Goal: Task Accomplishment & Management: Complete application form

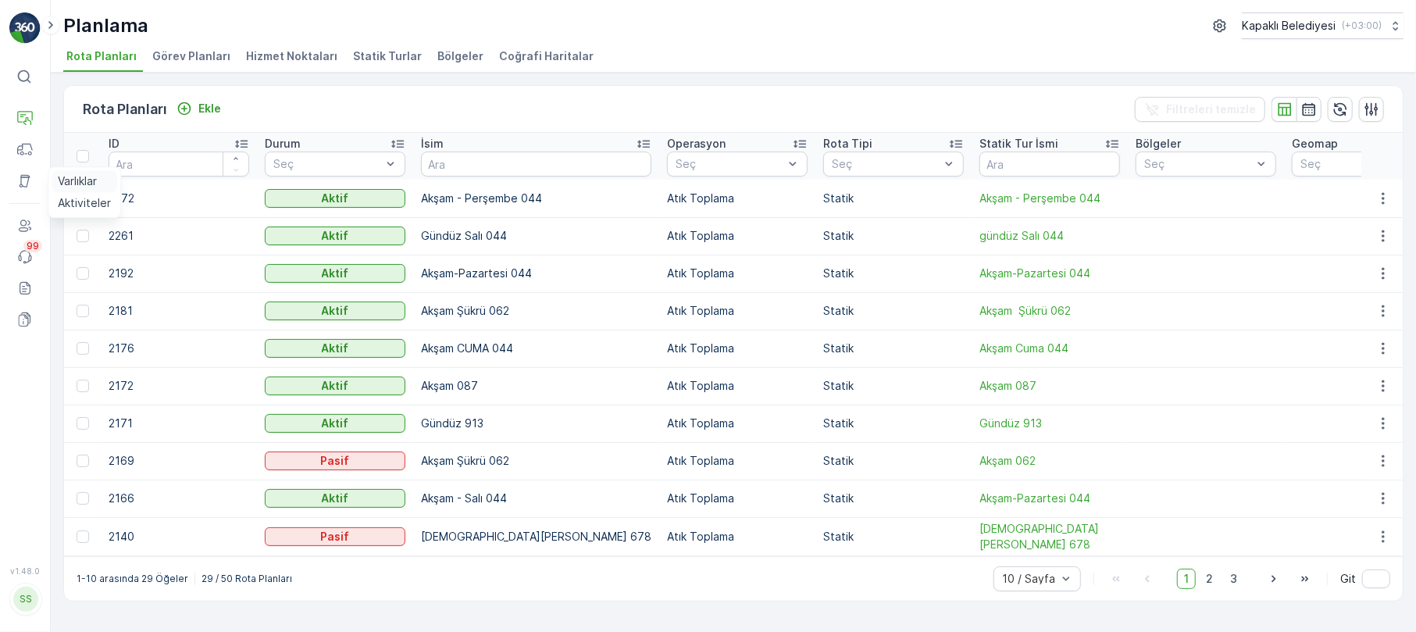
click at [75, 177] on p "Varlıklar" at bounding box center [77, 181] width 39 height 16
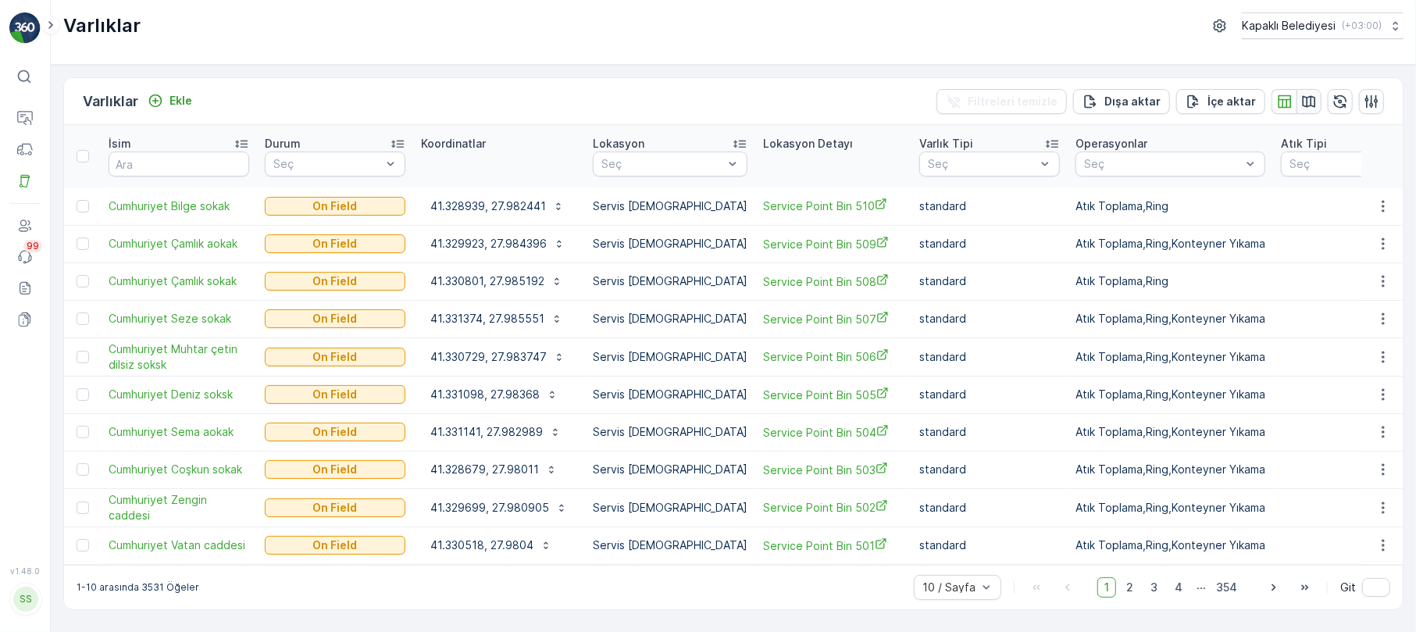
click at [1306, 103] on icon "button" at bounding box center [1309, 101] width 13 height 12
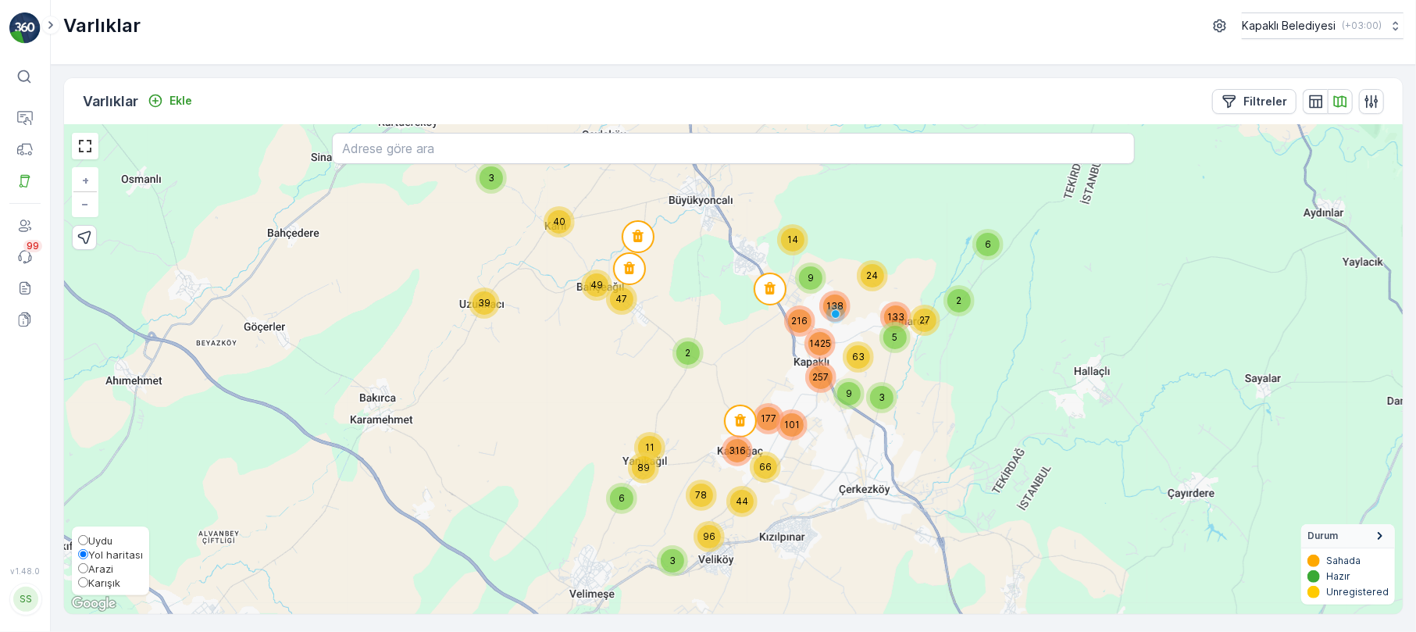
click at [91, 586] on span "Karışık" at bounding box center [104, 583] width 32 height 12
click at [88, 586] on input "Karışık" at bounding box center [83, 582] width 10 height 10
radio input "true"
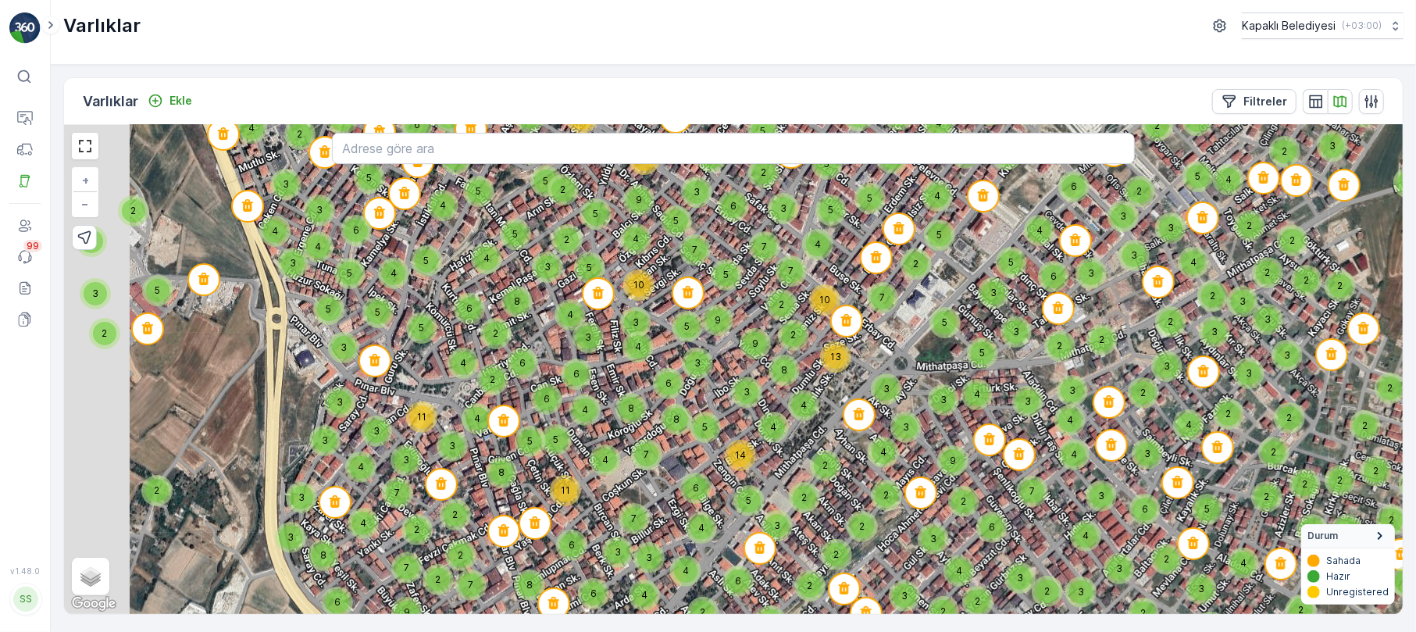
drag, startPoint x: 682, startPoint y: 395, endPoint x: 756, endPoint y: 402, distance: 74.5
click at [756, 402] on div "3" at bounding box center [746, 392] width 31 height 31
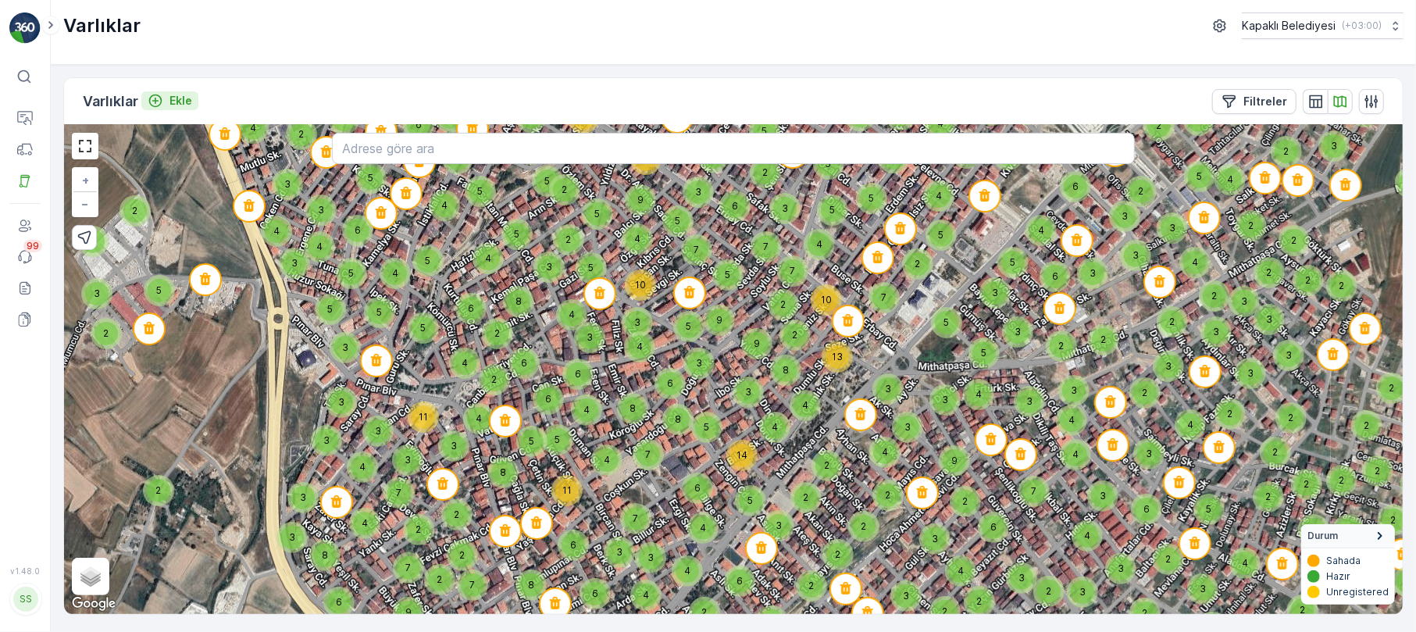
click at [186, 102] on p "Ekle" at bounding box center [181, 101] width 23 height 16
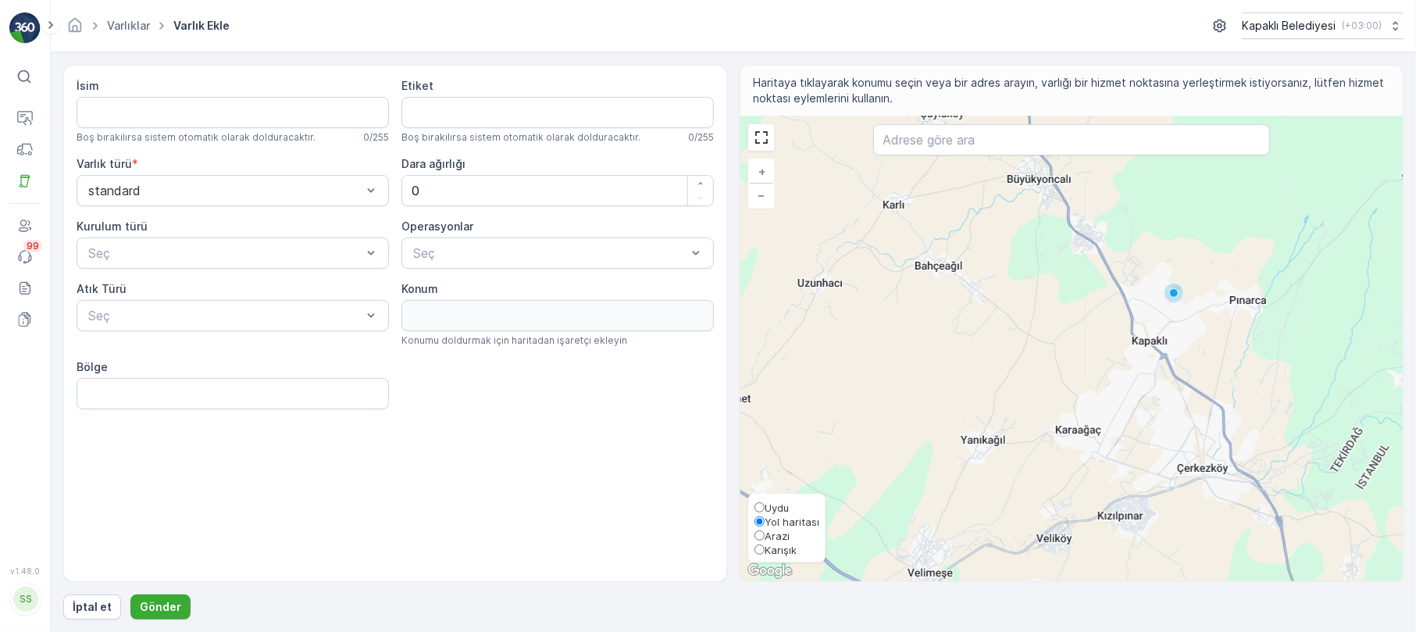
click at [766, 553] on span "Karışık" at bounding box center [781, 550] width 32 height 12
click at [765, 553] on input "Karışık" at bounding box center [760, 549] width 10 height 10
radio input "true"
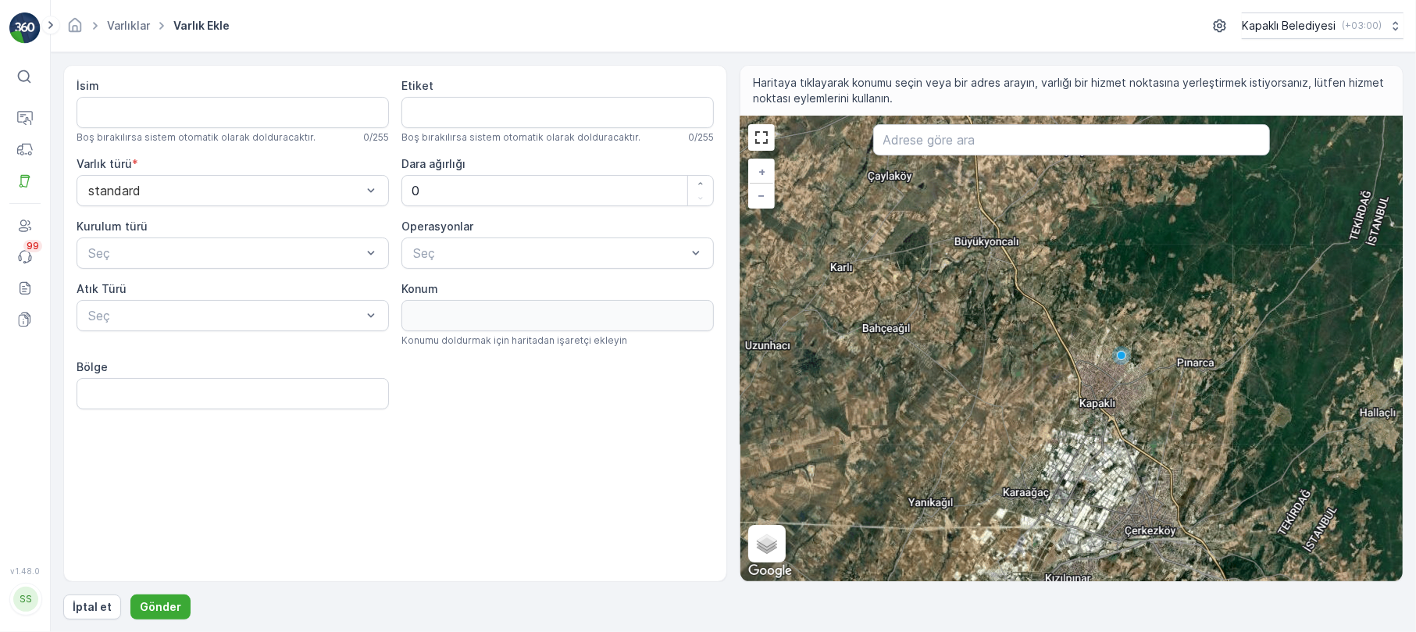
drag, startPoint x: 1194, startPoint y: 333, endPoint x: 1136, endPoint y: 400, distance: 89.1
click at [1138, 400] on div "+ − Uydu Yol haritası Arazi Karışık Leaflet Klavye kısayolları Harita Verileri …" at bounding box center [1072, 348] width 662 height 465
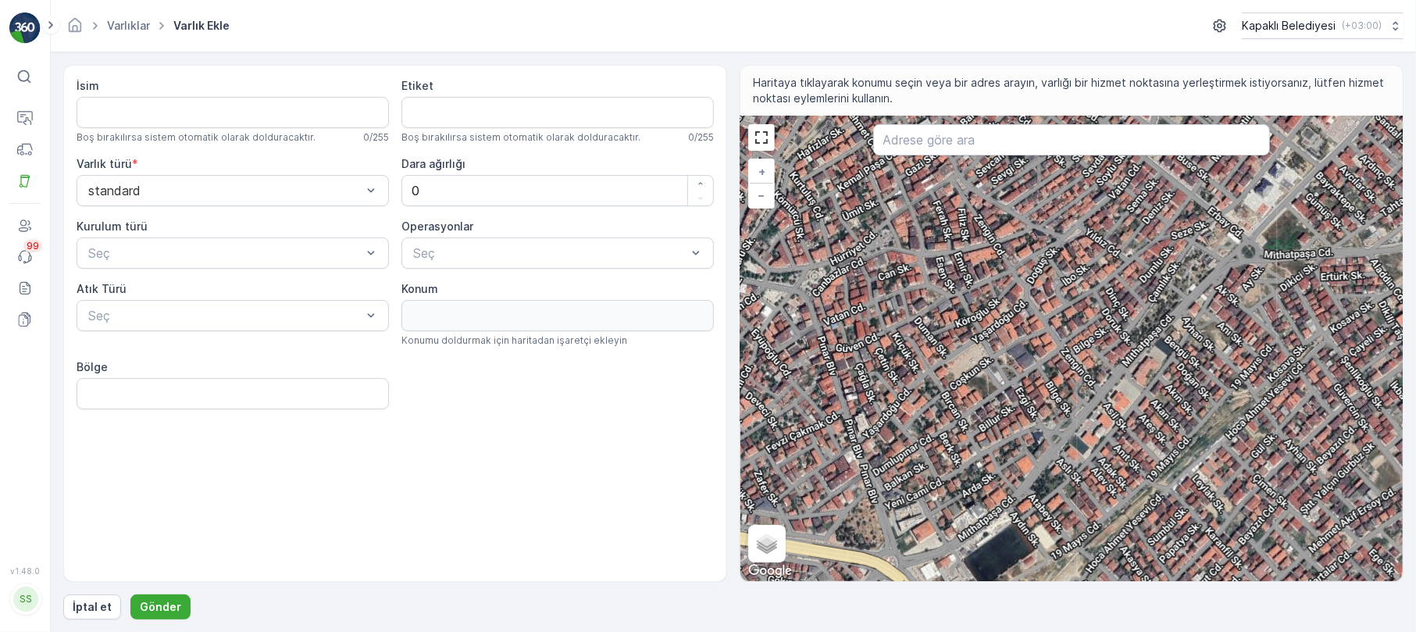
drag, startPoint x: 936, startPoint y: 344, endPoint x: 1139, endPoint y: 362, distance: 204.0
click at [1139, 362] on div "+ − Uydu Yol haritası Arazi Karışık Leaflet Klavye kısayolları Harita Verileri …" at bounding box center [1072, 348] width 662 height 465
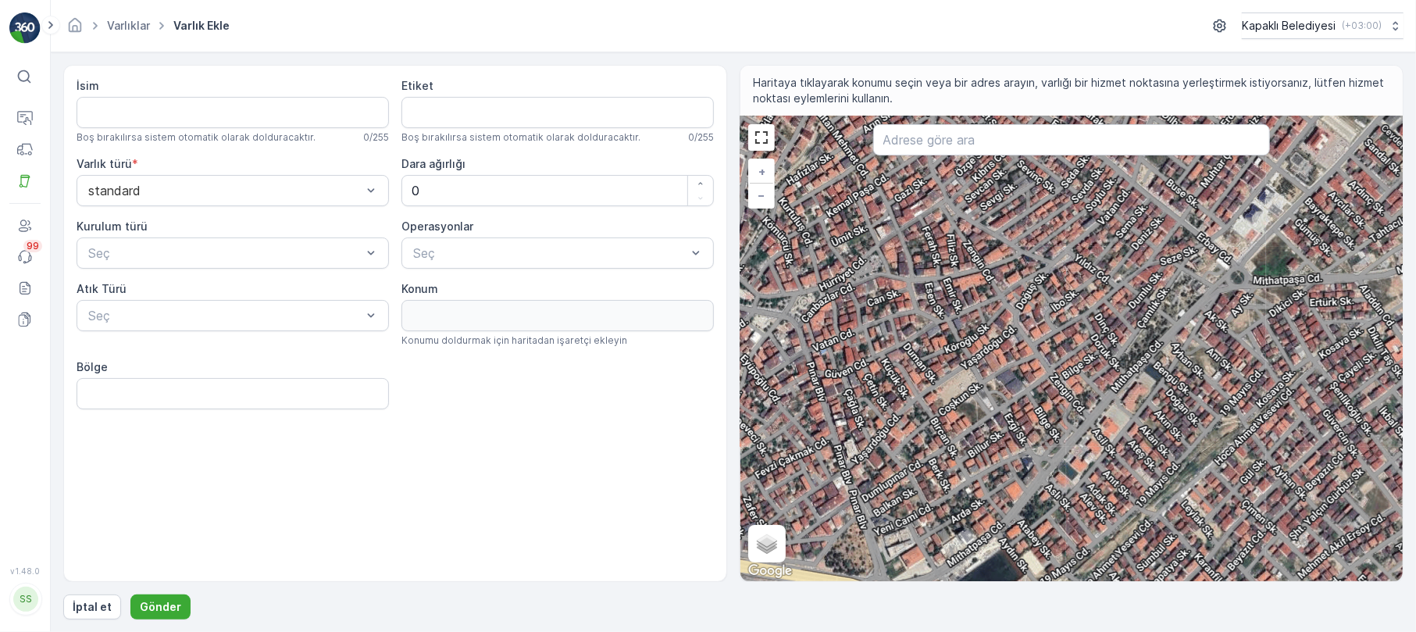
drag, startPoint x: 1092, startPoint y: 306, endPoint x: 1078, endPoint y: 338, distance: 35.0
click at [1078, 338] on div "+ − Uydu Yol haritası Arazi Karışık Leaflet Klavye kısayolları Harita Verileri …" at bounding box center [1072, 348] width 662 height 465
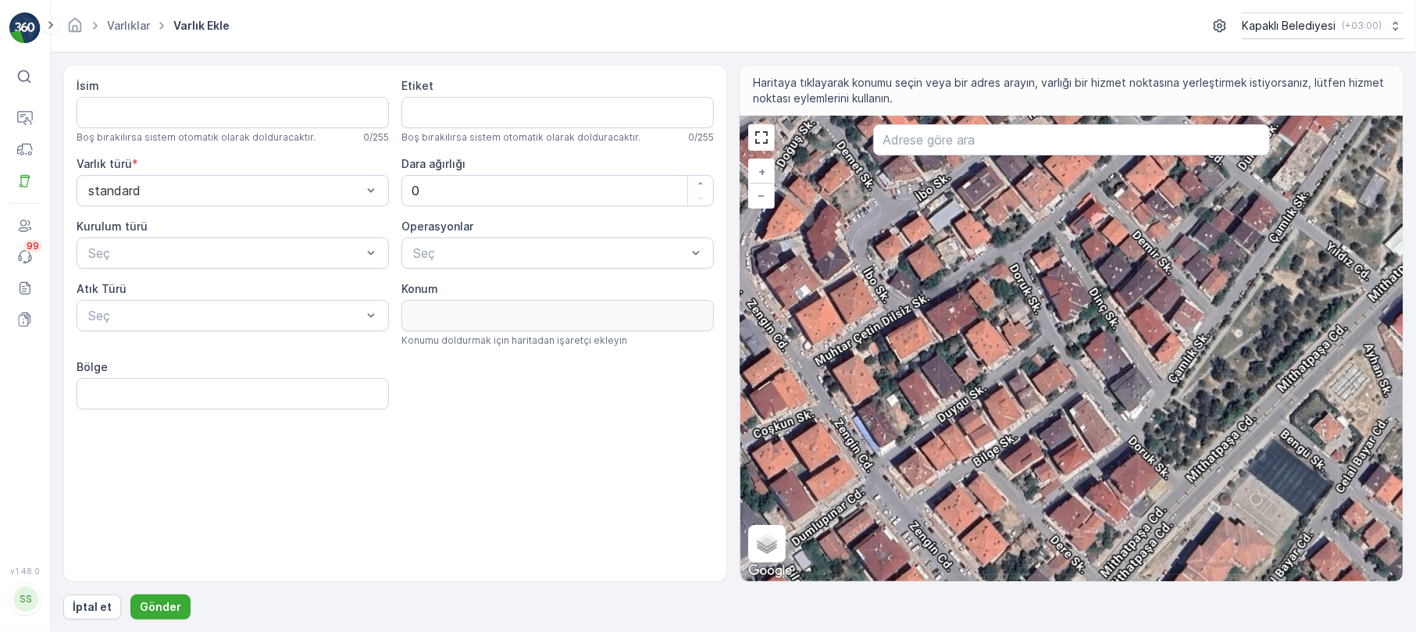
drag, startPoint x: 1151, startPoint y: 430, endPoint x: 1082, endPoint y: 373, distance: 89.3
click at [1082, 373] on div "+ − Uydu Yol haritası Arazi Karışık Leaflet Klavye kısayolları Harita Verileri …" at bounding box center [1072, 348] width 662 height 465
click at [98, 114] on input "İsim" at bounding box center [233, 112] width 312 height 31
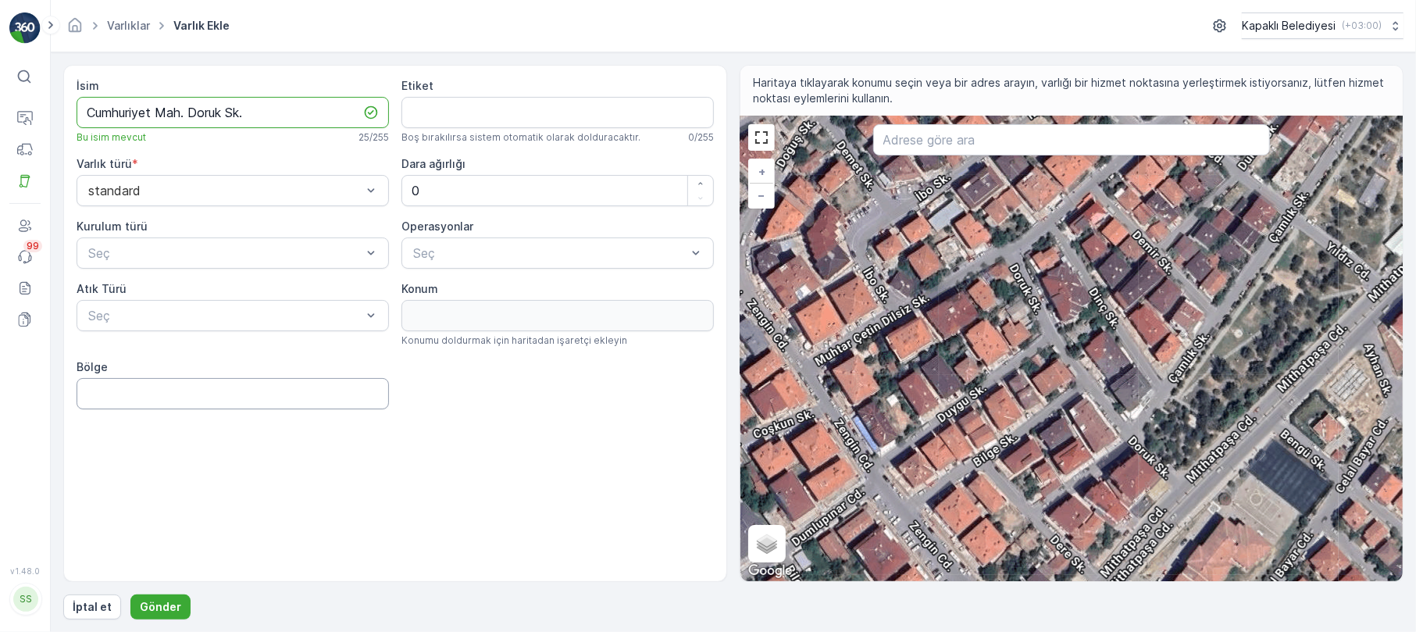
type input "Cumhuriyet Mah. Doruk Sk."
click at [204, 405] on input "Bölge" at bounding box center [233, 393] width 312 height 31
type input "Cumhuriyet Mah."
click at [1076, 385] on div "+ − Uydu Yol haritası Arazi Karışık Leaflet Klavye kısayolları Harita Verileri …" at bounding box center [1072, 348] width 662 height 465
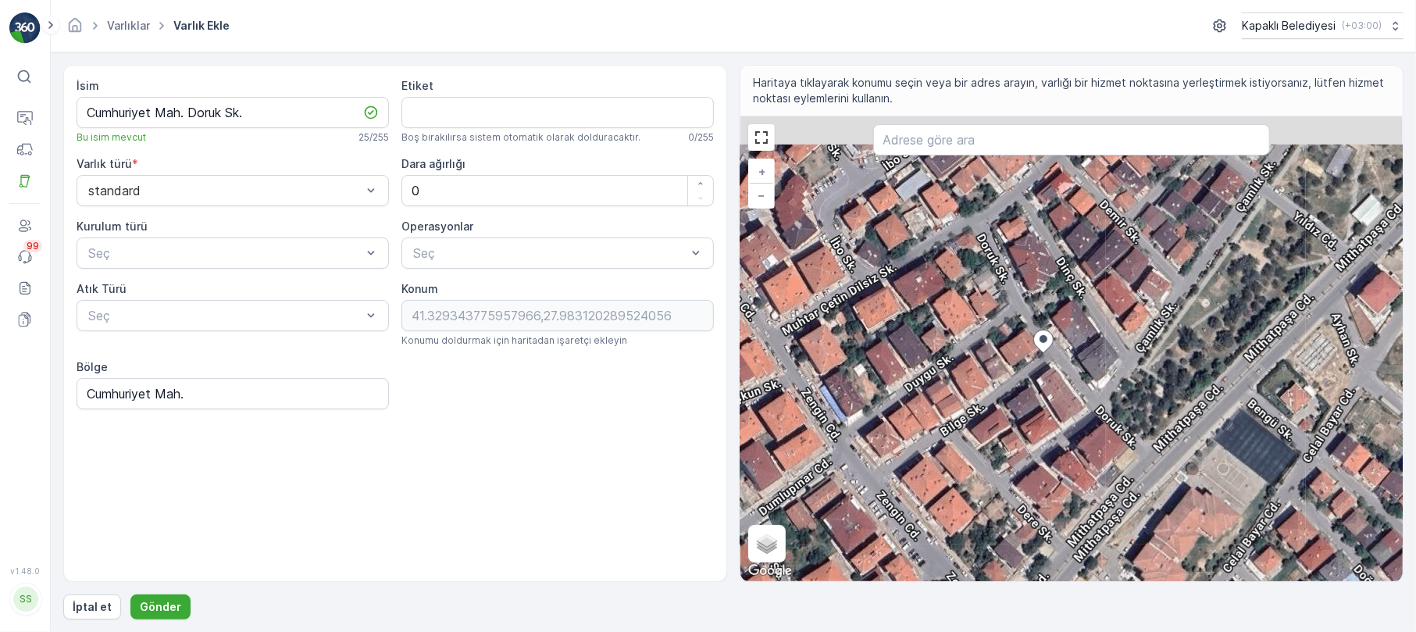
drag, startPoint x: 1076, startPoint y: 325, endPoint x: 1054, endPoint y: 360, distance: 41.4
click at [1054, 360] on div "+ − Uydu Yol haritası Arazi Karışık Leaflet Klavye kısayolları Harita Verileri …" at bounding box center [1072, 348] width 662 height 465
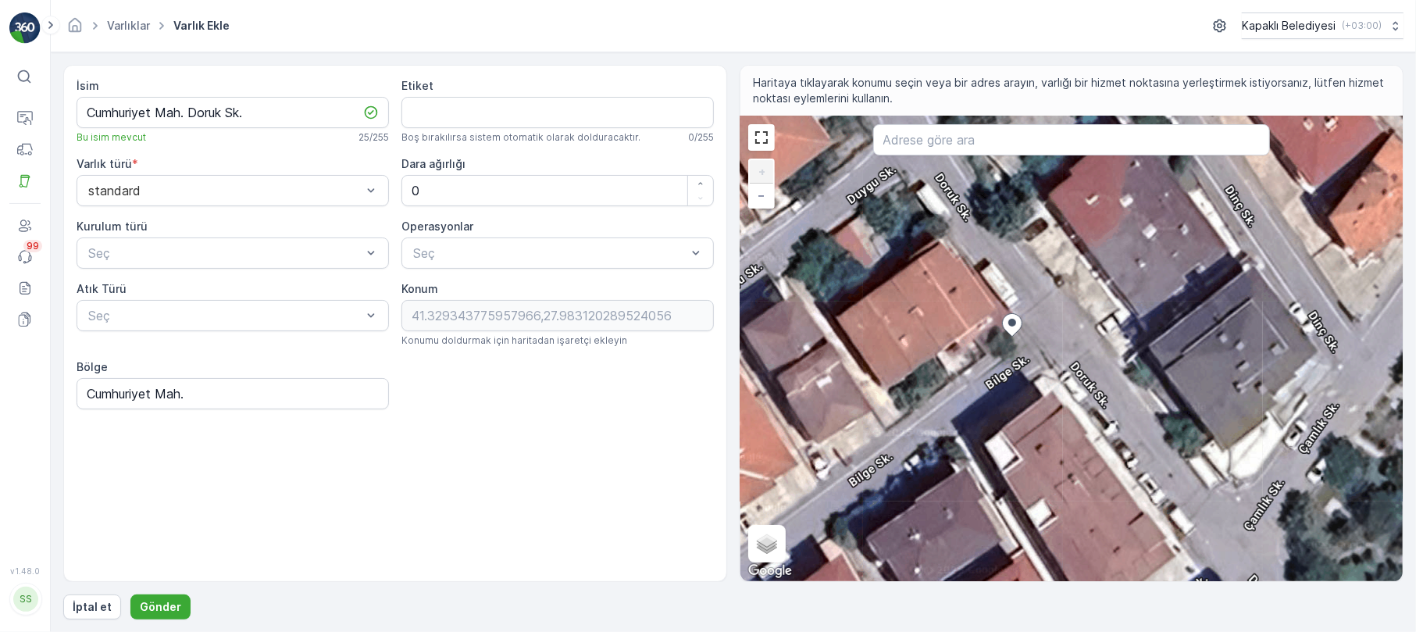
click at [1030, 333] on div "+ − Uydu Yol haritası Arazi Karışık Leaflet Klavye kısayolları Harita Verileri …" at bounding box center [1072, 348] width 662 height 465
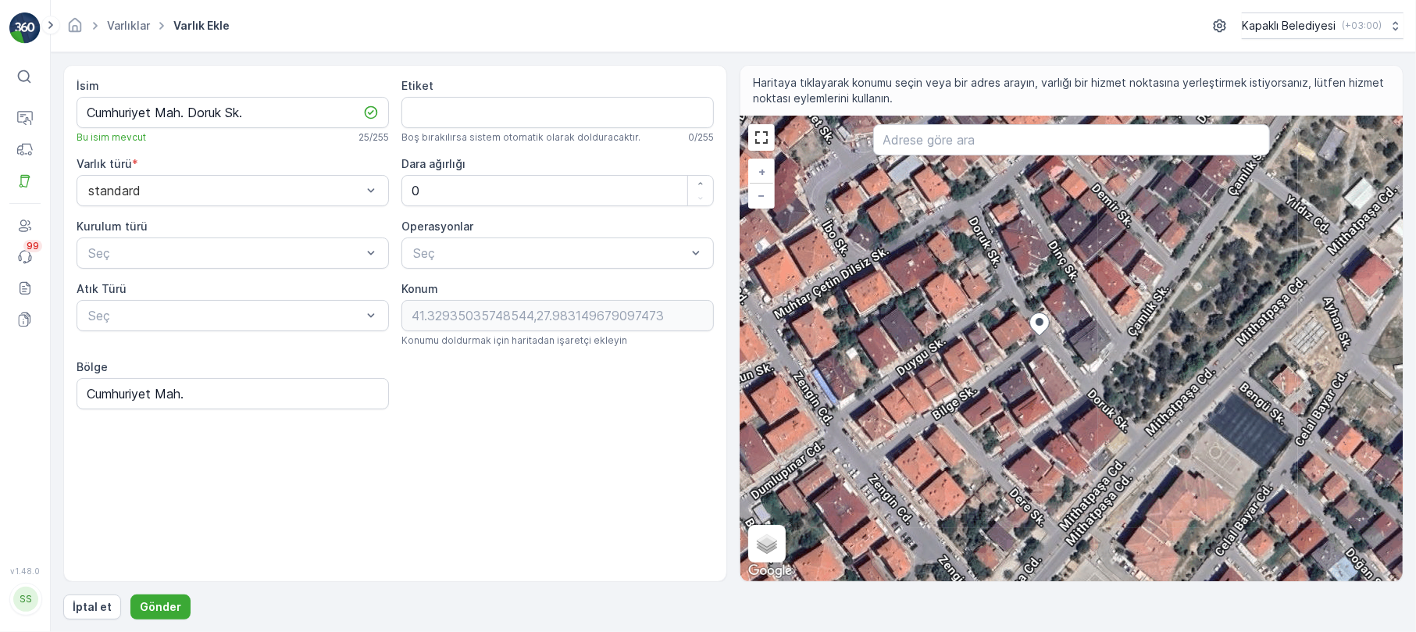
click at [1041, 344] on div "+ − Uydu Yol haritası Arazi Karışık Leaflet Klavye kısayolları Harita Verileri …" at bounding box center [1072, 348] width 662 height 465
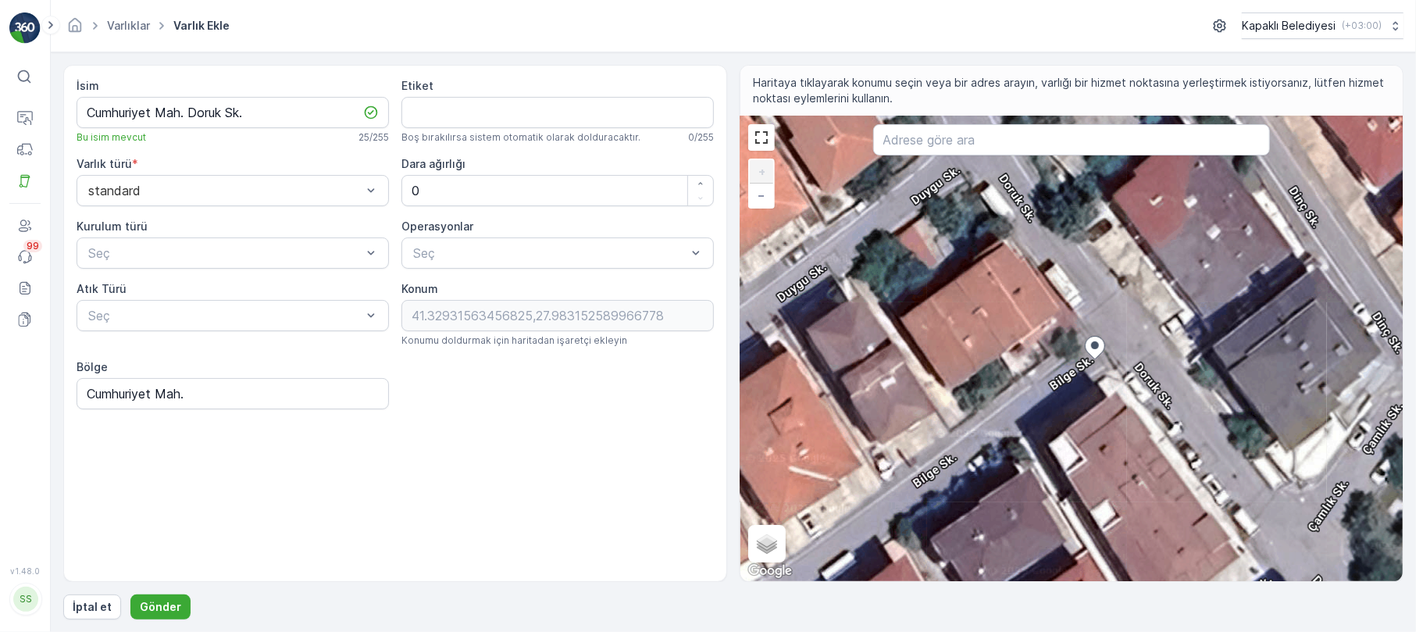
click at [1086, 335] on div "+ − Uydu Yol haritası Arazi Karışık Leaflet Klavye kısayolları Harita Verileri …" at bounding box center [1072, 348] width 662 height 465
type input "41.32934837050532,27.983136302865706"
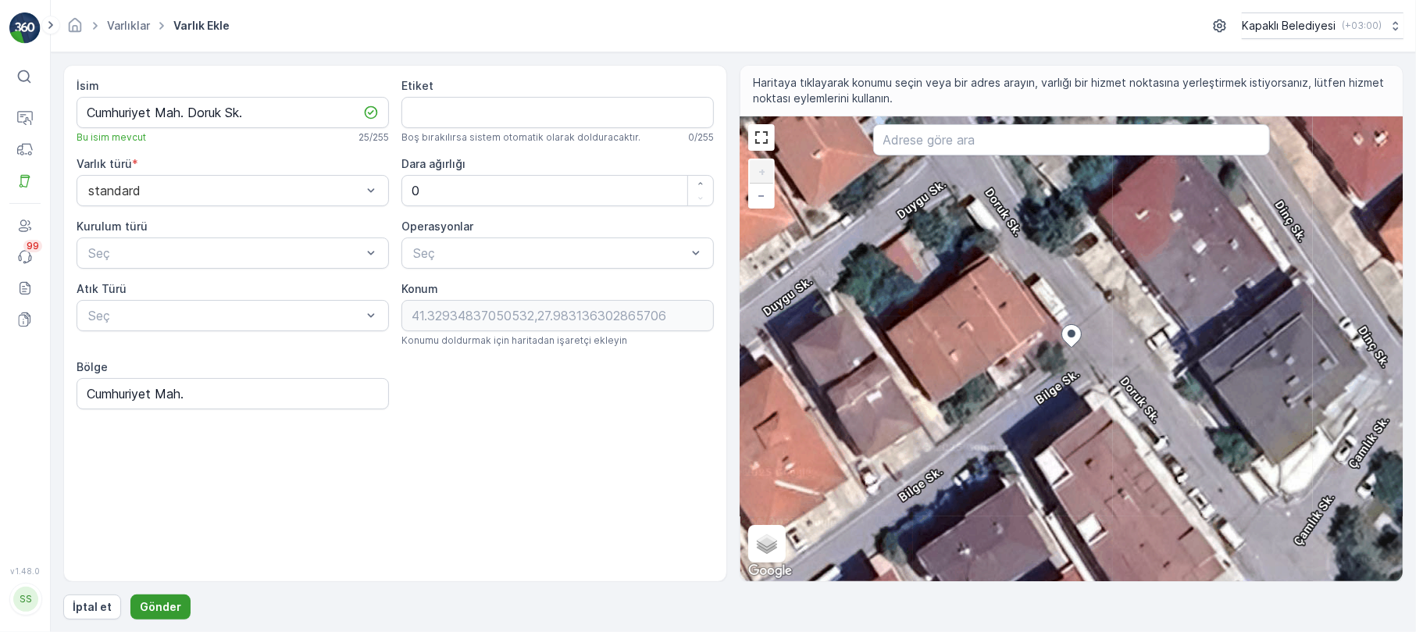
click at [164, 609] on p "Gönder" at bounding box center [160, 607] width 41 height 16
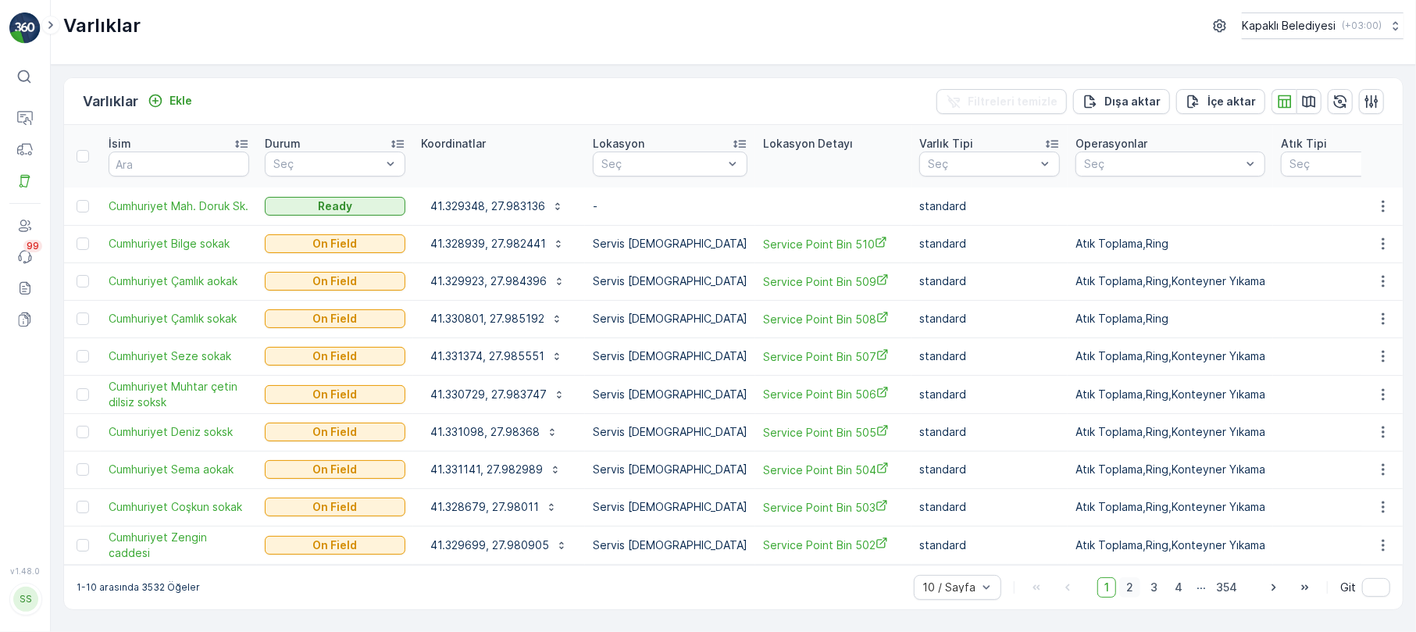
click at [1134, 577] on span "2" at bounding box center [1129, 587] width 21 height 20
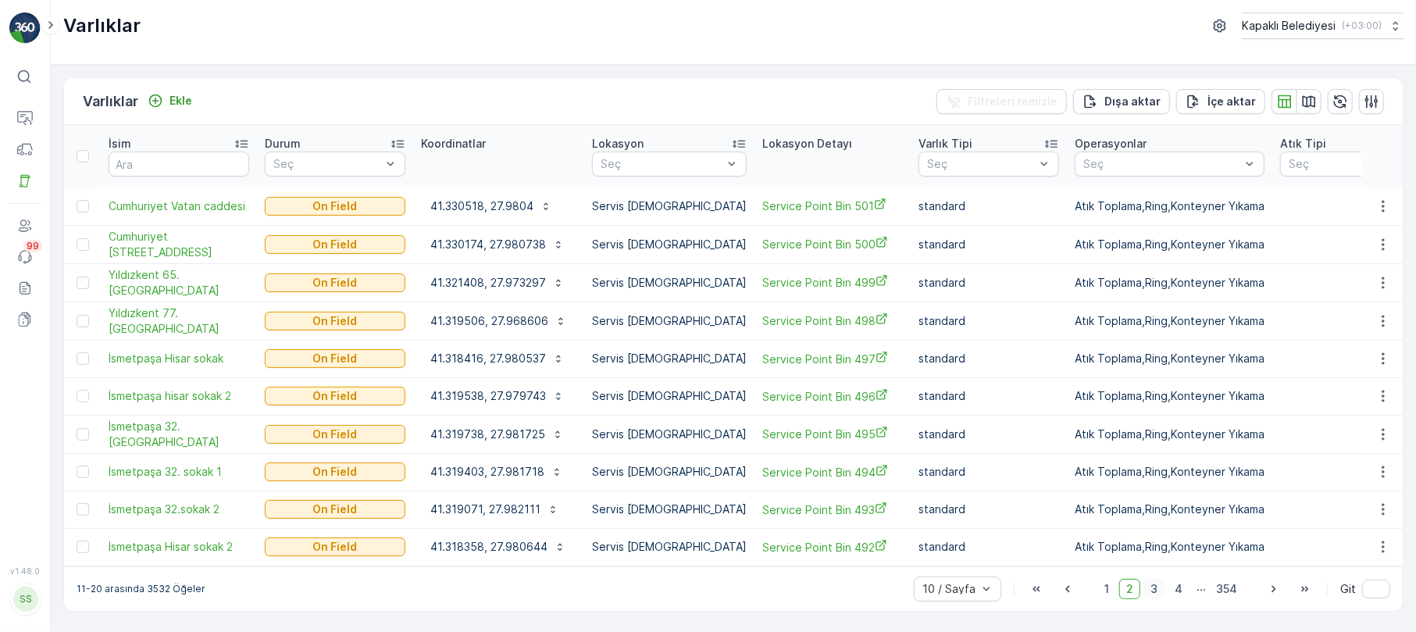
click at [1153, 579] on span "3" at bounding box center [1154, 589] width 21 height 20
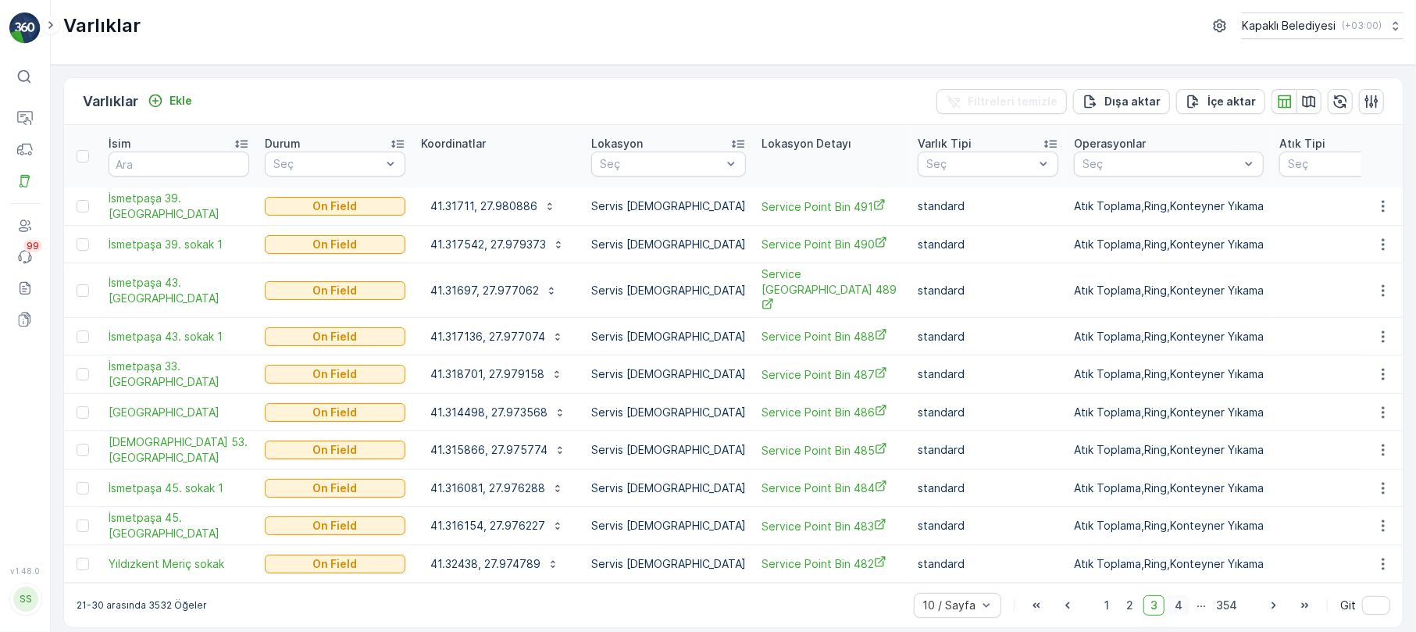
click at [1180, 595] on span "4" at bounding box center [1179, 605] width 22 height 20
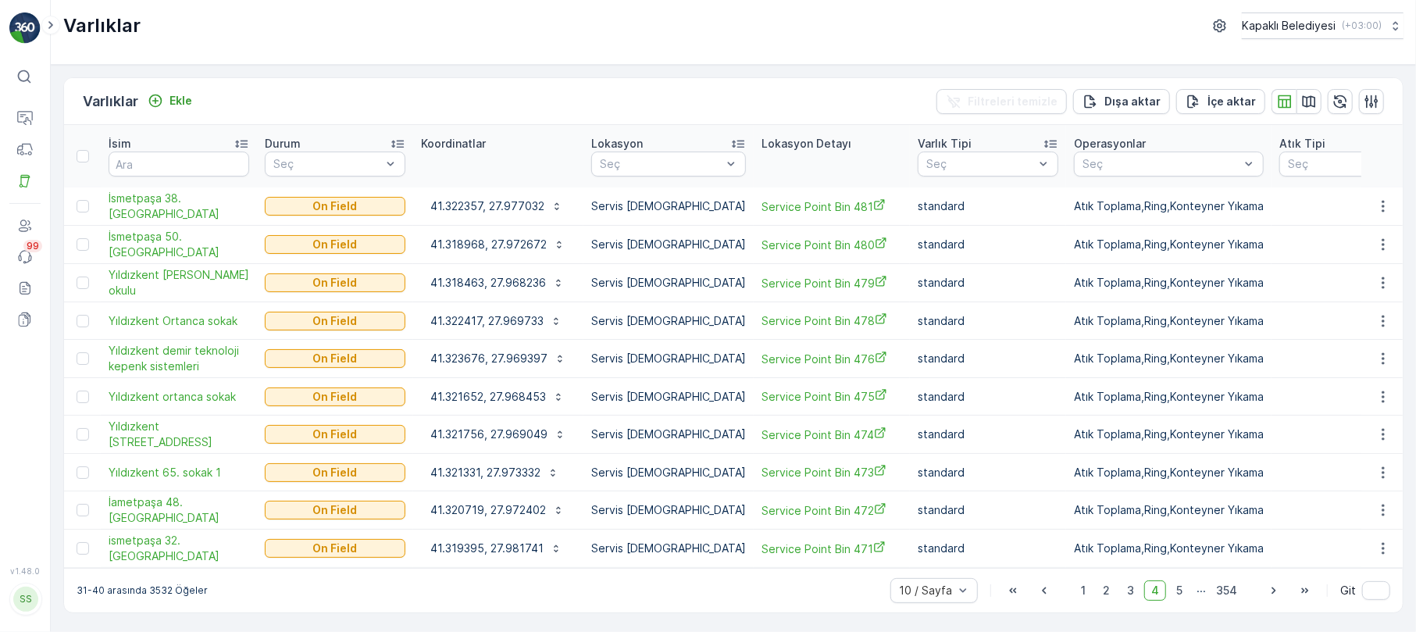
click at [1178, 594] on div "31-40 arasında 3532 Öğeler 10 / Sayfa 1 2 3 4 5 ... 354 Git" at bounding box center [733, 590] width 1339 height 45
click at [1184, 580] on span "5" at bounding box center [1179, 590] width 20 height 20
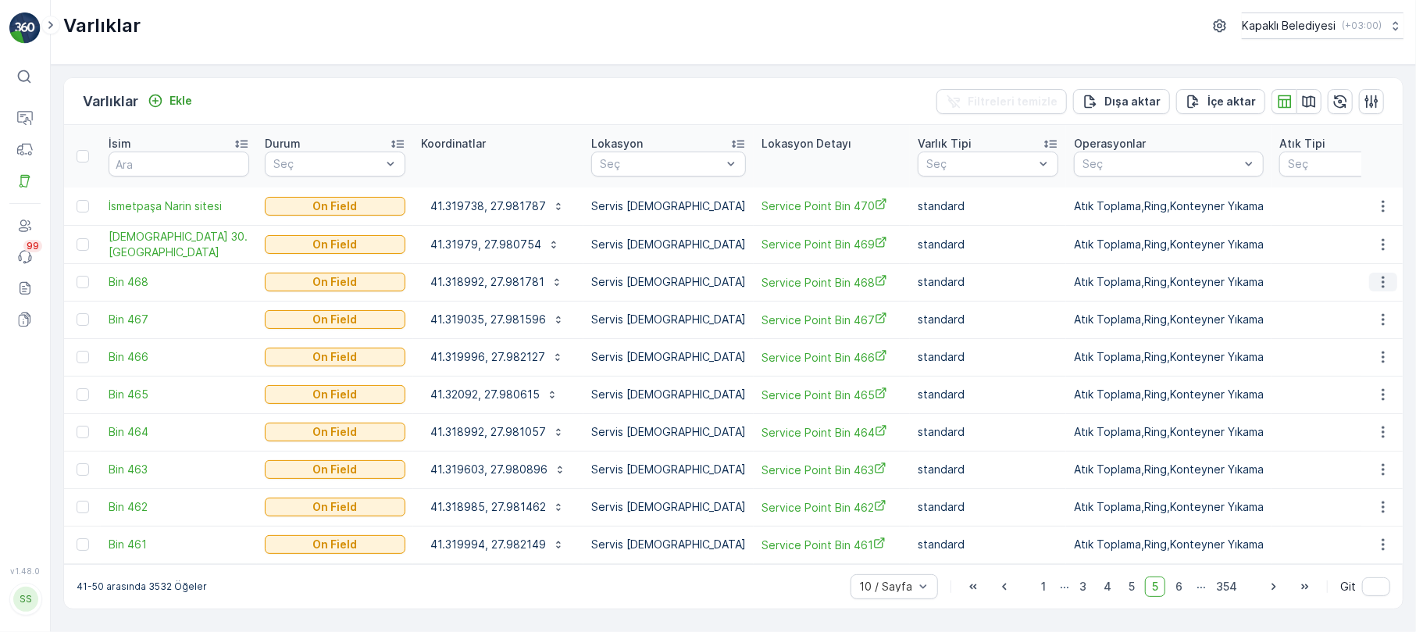
click at [1382, 274] on icon "button" at bounding box center [1384, 282] width 16 height 16
click at [1333, 311] on span "Varlığı Düzenle" at bounding box center [1326, 312] width 77 height 16
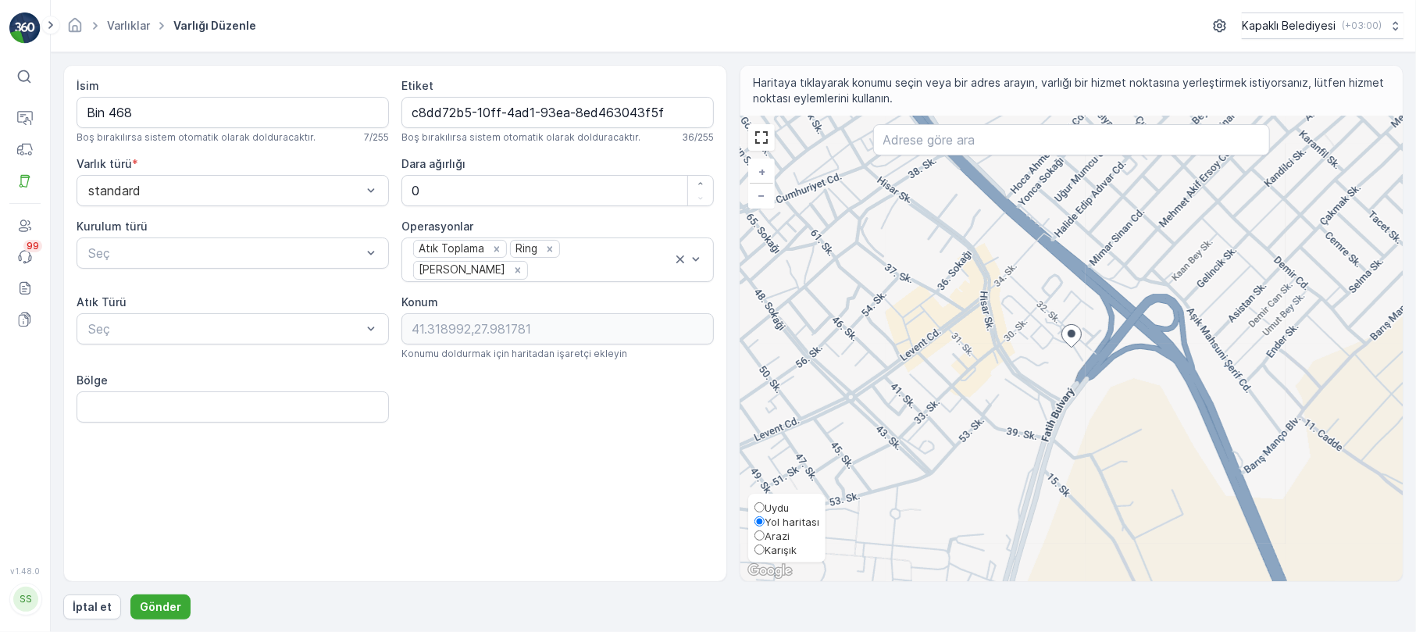
click at [759, 547] on input "Karışık" at bounding box center [760, 549] width 10 height 10
radio input "true"
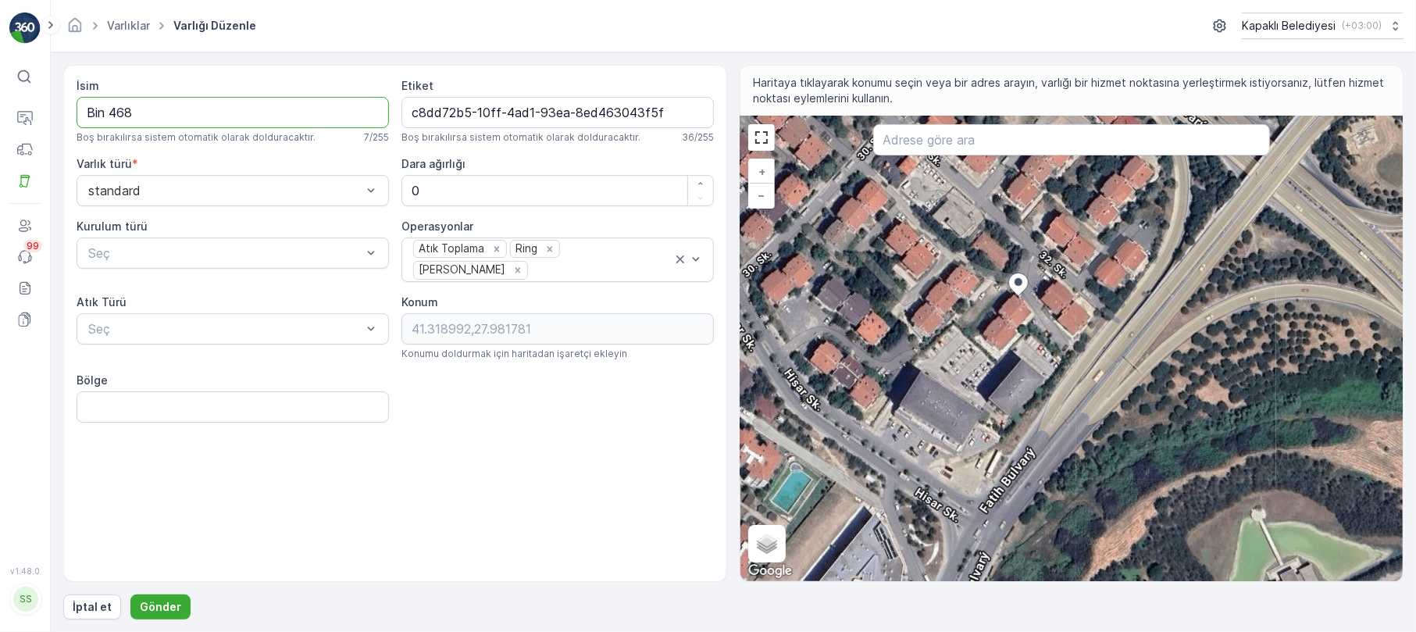
click at [220, 117] on input "Bin 468" at bounding box center [233, 112] width 312 height 31
type input "B"
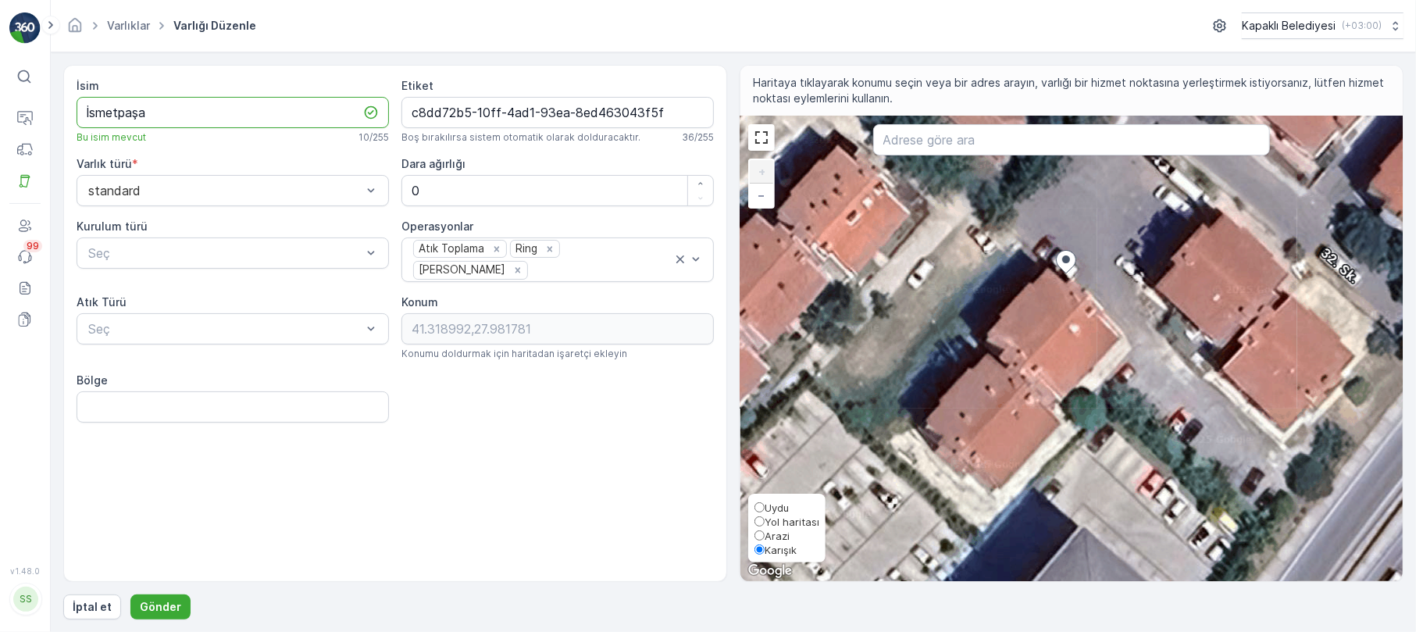
type input "İsmetpaşa"
click at [766, 532] on span "Arazi" at bounding box center [777, 536] width 25 height 12
click at [765, 532] on input "Arazi" at bounding box center [760, 535] width 10 height 10
radio input "true"
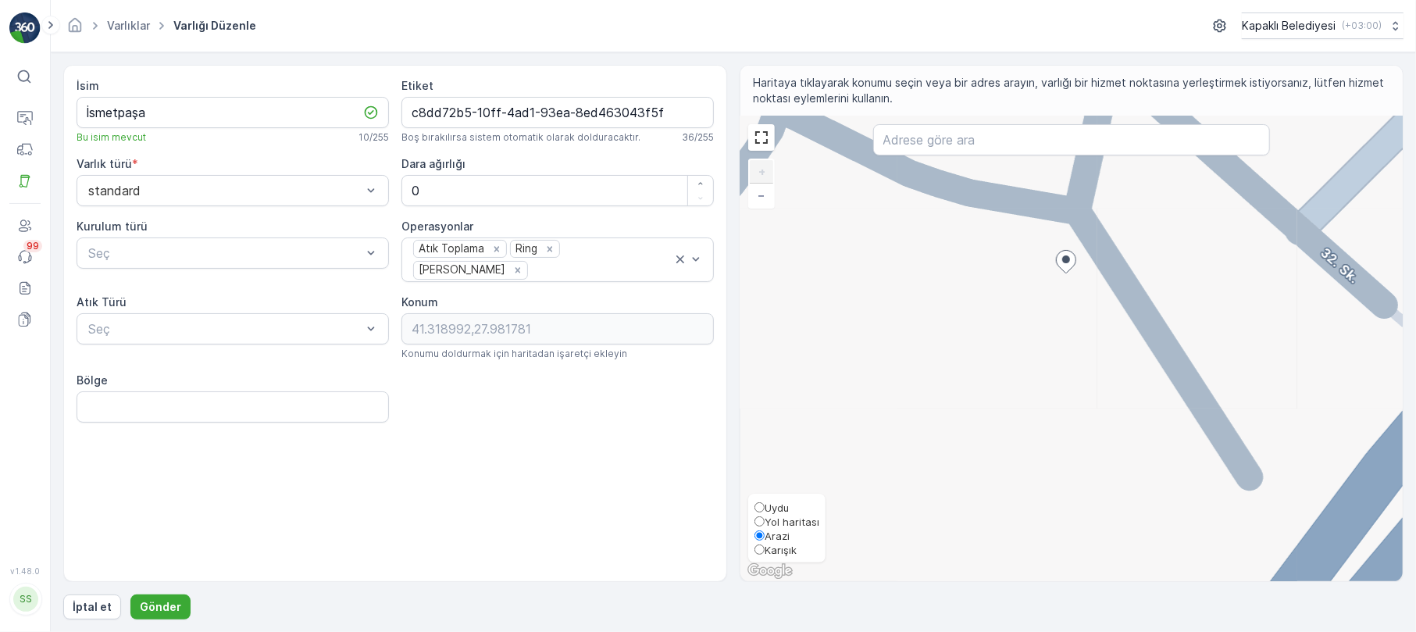
click at [763, 516] on input "Yol haritası" at bounding box center [760, 521] width 10 height 10
radio input "true"
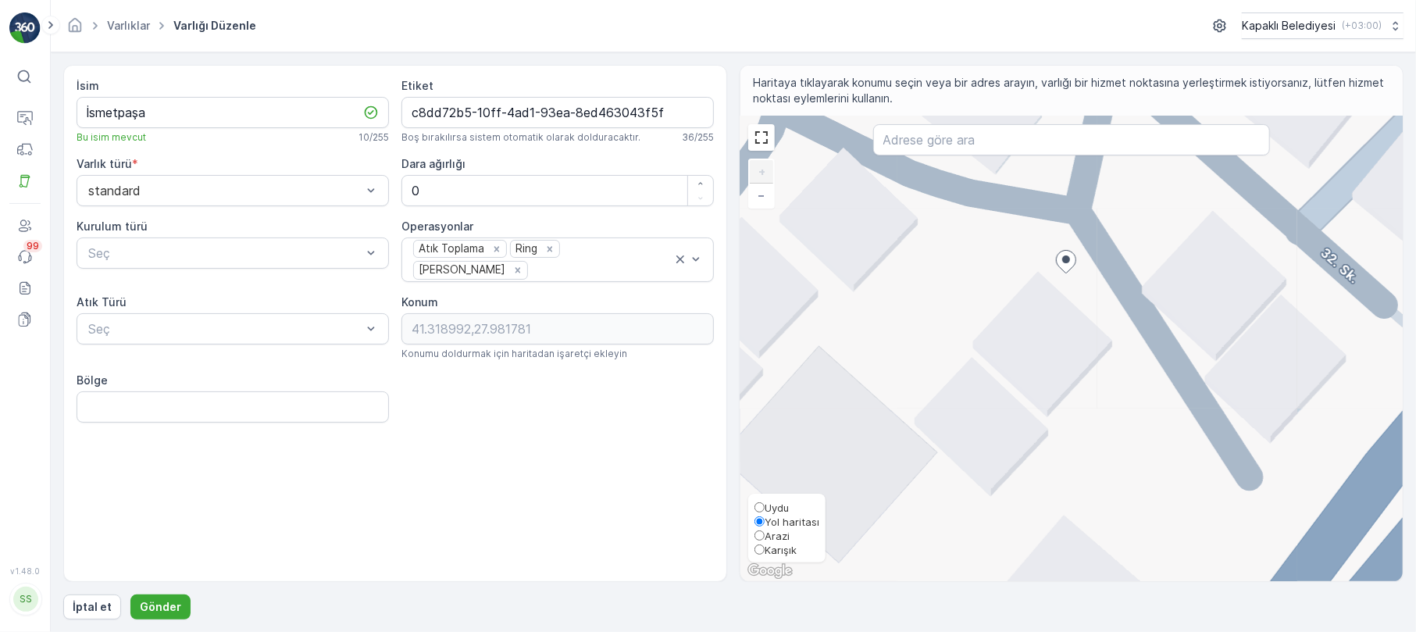
click at [762, 502] on input "Uydu" at bounding box center [760, 507] width 10 height 10
radio input "true"
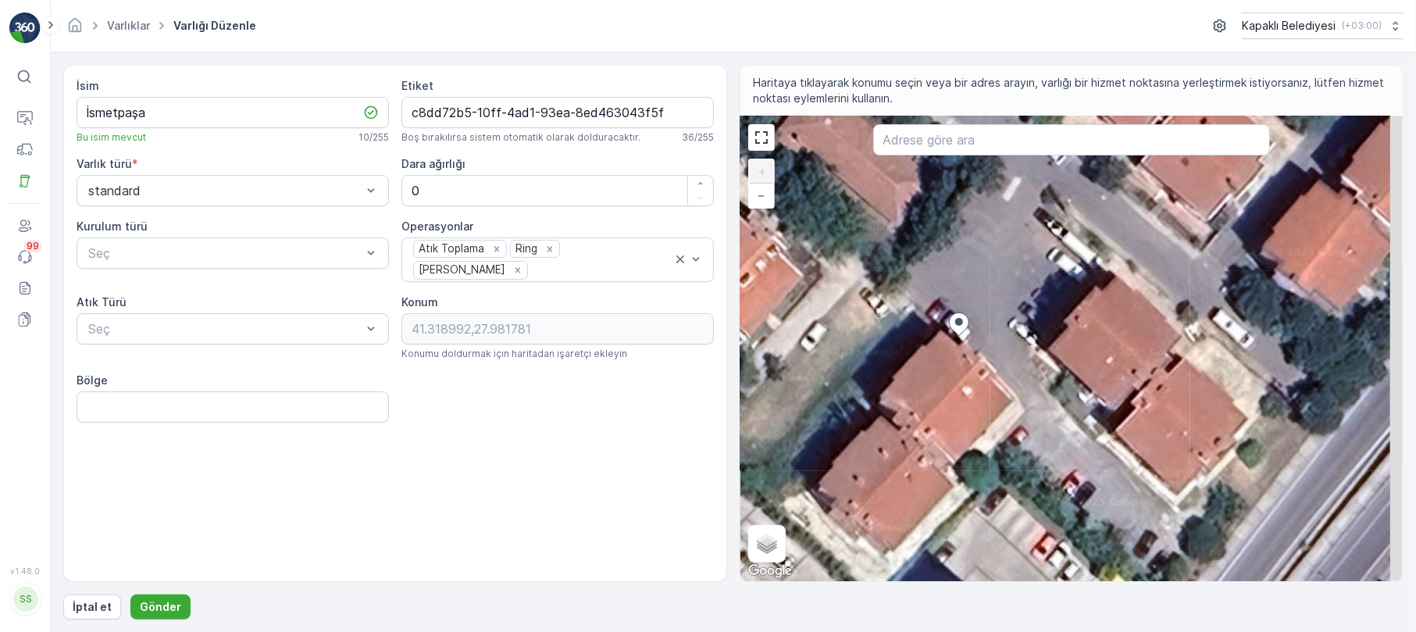
drag, startPoint x: 1160, startPoint y: 313, endPoint x: 1053, endPoint y: 376, distance: 123.9
click at [1053, 376] on div "+ − Uydu Yol haritası Arazi Karışık Leaflet Klavye kısayolları Harita Verileri …" at bounding box center [1072, 348] width 662 height 465
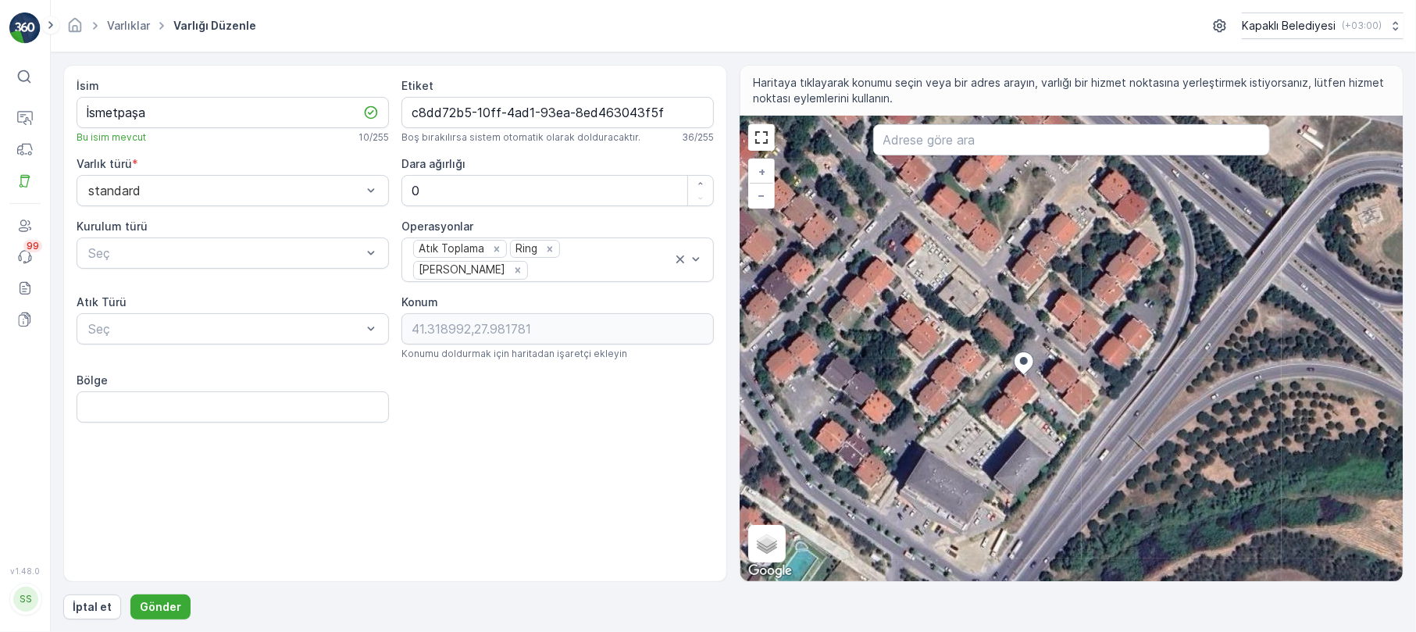
drag, startPoint x: 1337, startPoint y: 266, endPoint x: 1282, endPoint y: 289, distance: 60.2
click at [1282, 289] on div "+ − Uydu Yol haritası Arazi Karışık Leaflet Klavye kısayolları Harita Verileri …" at bounding box center [1072, 348] width 662 height 465
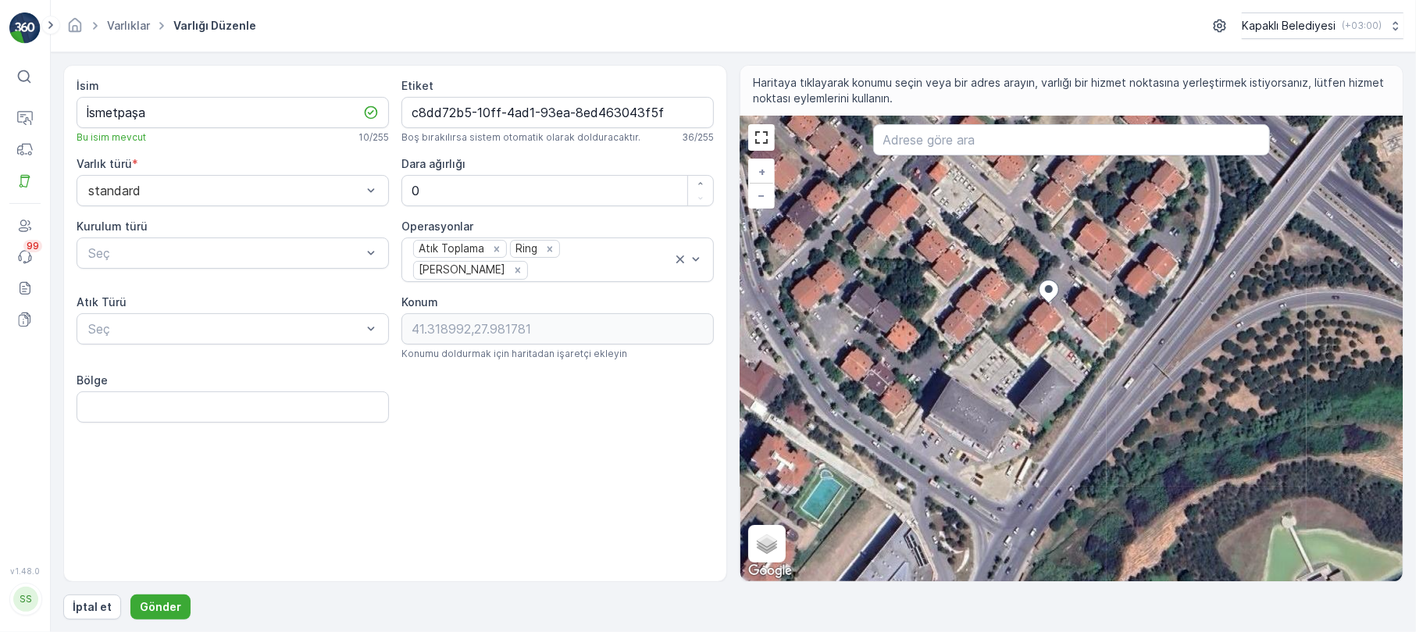
drag, startPoint x: 1170, startPoint y: 422, endPoint x: 1201, endPoint y: 347, distance: 81.2
click at [1201, 347] on div "+ − Uydu Yol haritası Arazi Karışık Leaflet Klavye kısayolları Harita Verileri …" at bounding box center [1072, 348] width 662 height 465
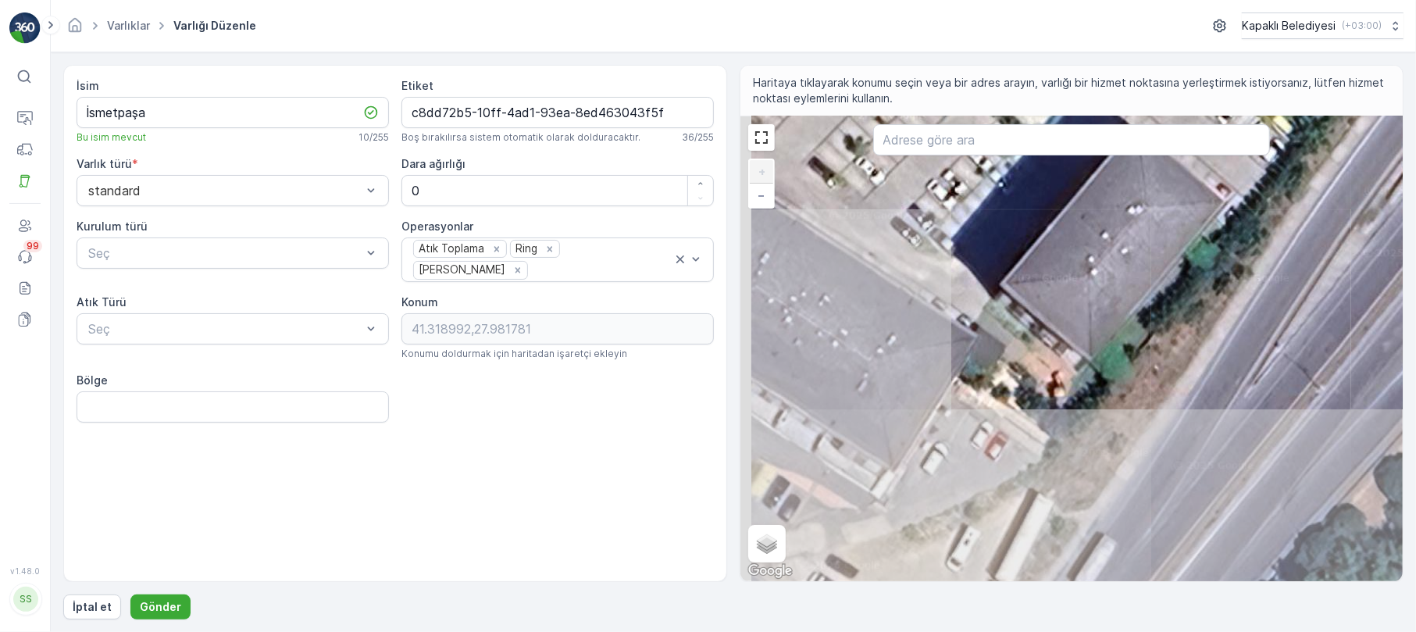
drag, startPoint x: 1072, startPoint y: 444, endPoint x: 1287, endPoint y: 256, distance: 285.7
click at [1287, 256] on div "+ − Uydu Yol haritası Arazi Karışık Leaflet Klavye kısayolları Harita Verileri …" at bounding box center [1072, 348] width 662 height 465
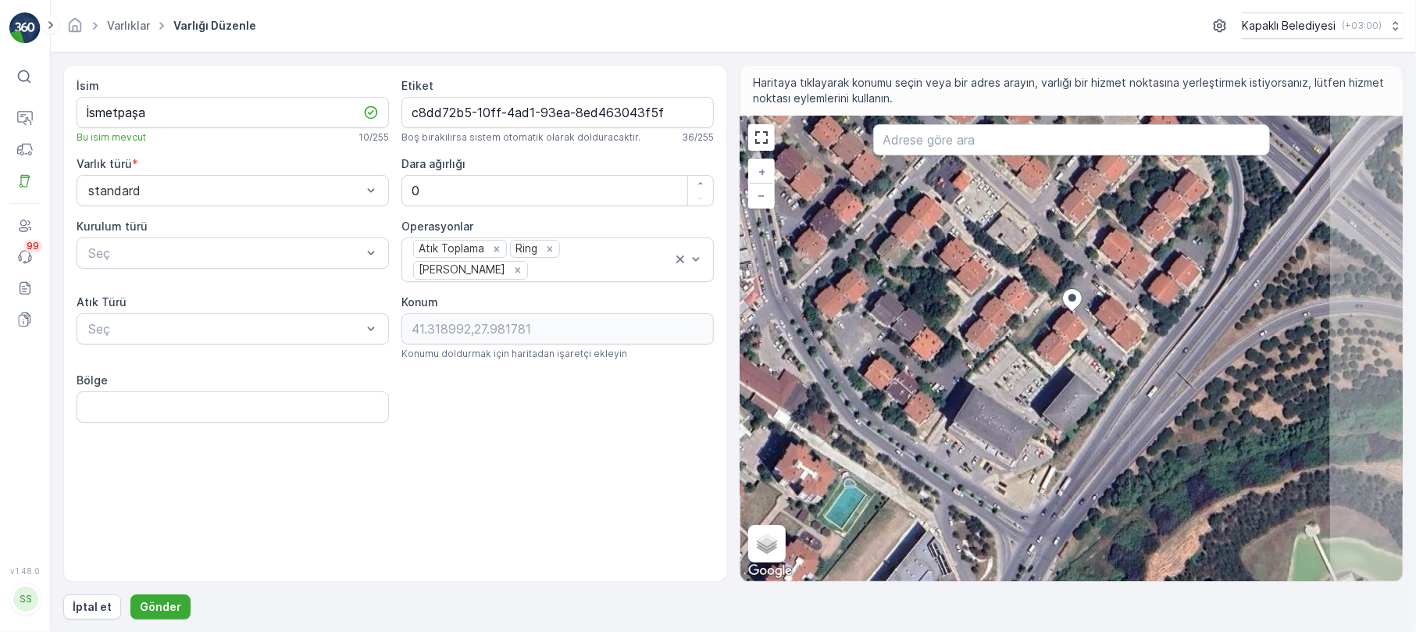
drag, startPoint x: 1270, startPoint y: 320, endPoint x: 1110, endPoint y: 409, distance: 183.6
click at [1110, 409] on div "+ − Uydu Yol haritası Arazi Karışık Leaflet Klavye kısayolları Harita Verileri …" at bounding box center [1072, 348] width 662 height 465
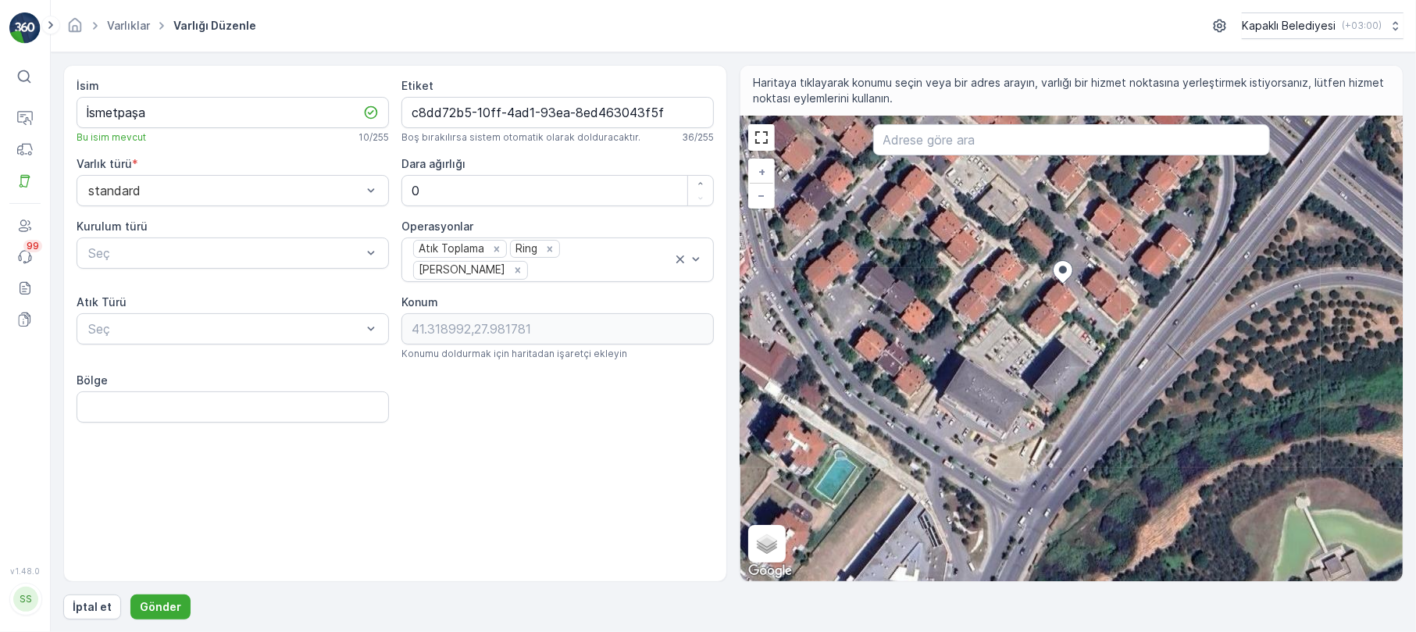
drag, startPoint x: 1056, startPoint y: 480, endPoint x: 1089, endPoint y: 420, distance: 68.5
click at [1089, 420] on div "+ − Uydu Yol haritası Arazi Karışık Leaflet Klavye kısayolları Harita Verileri …" at bounding box center [1072, 348] width 662 height 465
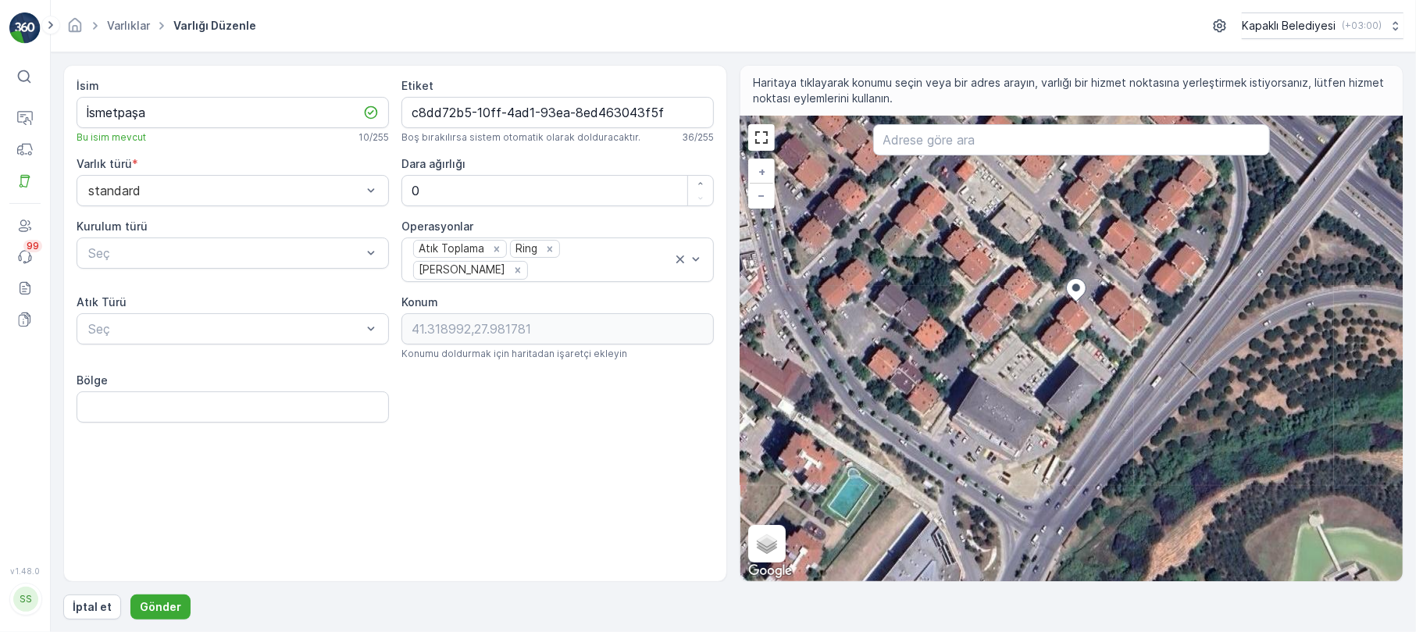
drag, startPoint x: 960, startPoint y: 494, endPoint x: 973, endPoint y: 514, distance: 23.8
click at [973, 514] on div "+ − Uydu Yol haritası Arazi Karışık Leaflet Klavye kısayolları Harita Verileri …" at bounding box center [1072, 348] width 662 height 465
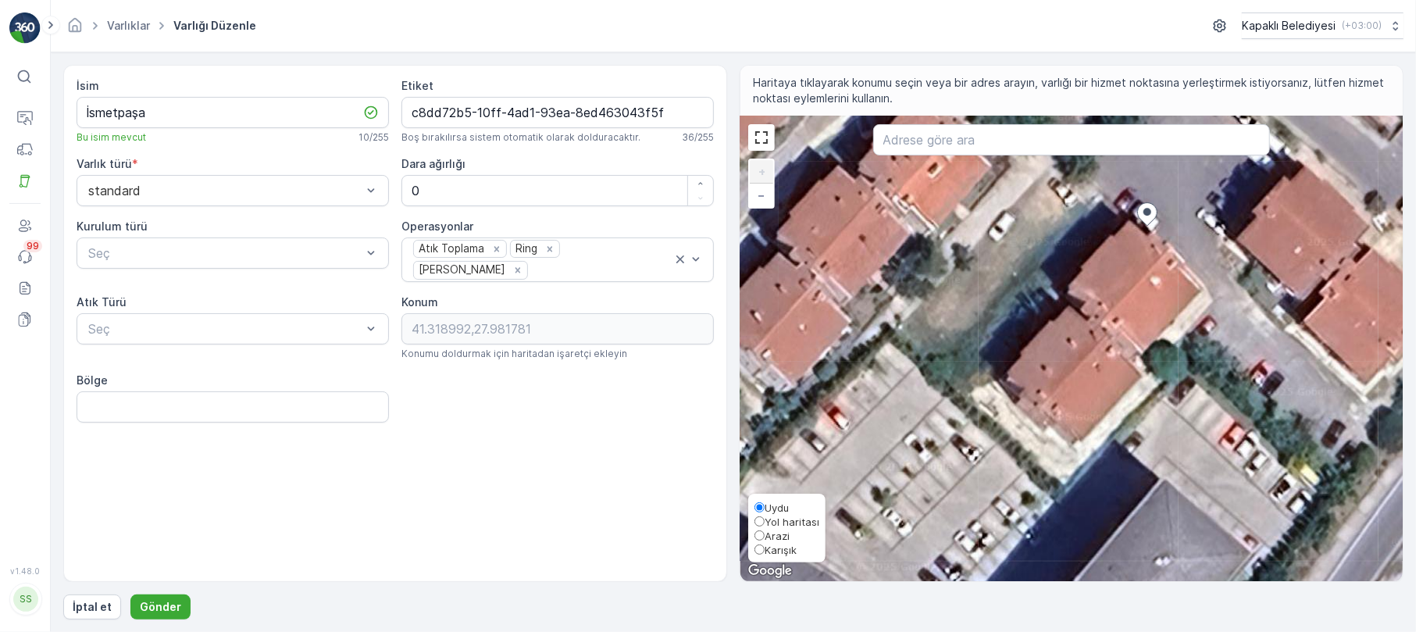
click at [761, 523] on input "Yol haritası" at bounding box center [760, 521] width 10 height 10
radio input "true"
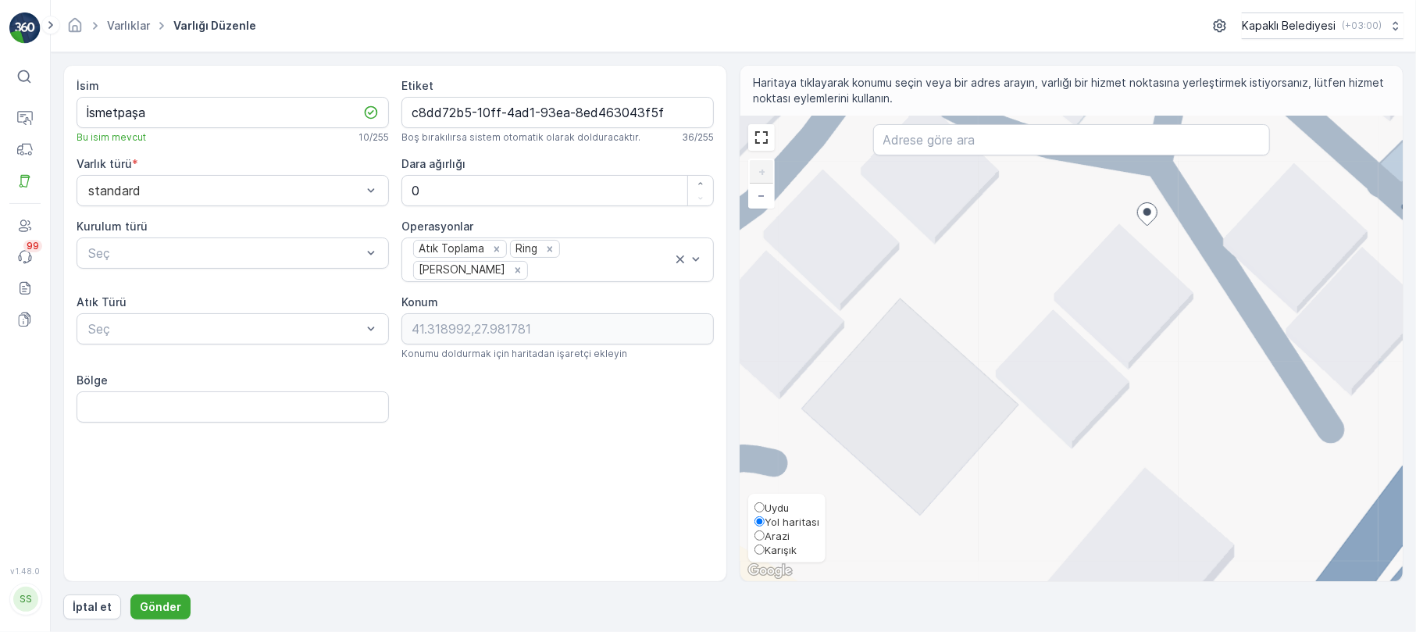
click at [763, 500] on label "Uydu" at bounding box center [787, 507] width 65 height 14
click at [763, 502] on input "Uydu" at bounding box center [760, 507] width 10 height 10
radio input "true"
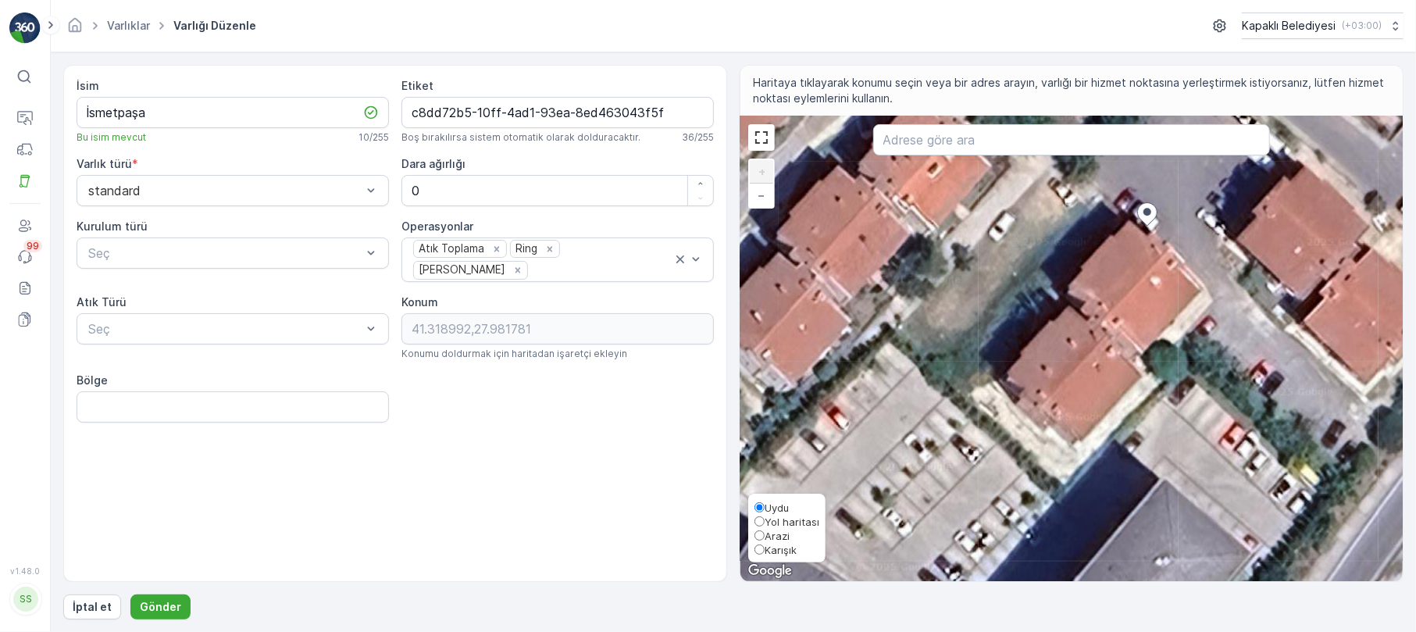
click at [756, 547] on input "Karışık" at bounding box center [760, 549] width 10 height 10
radio input "true"
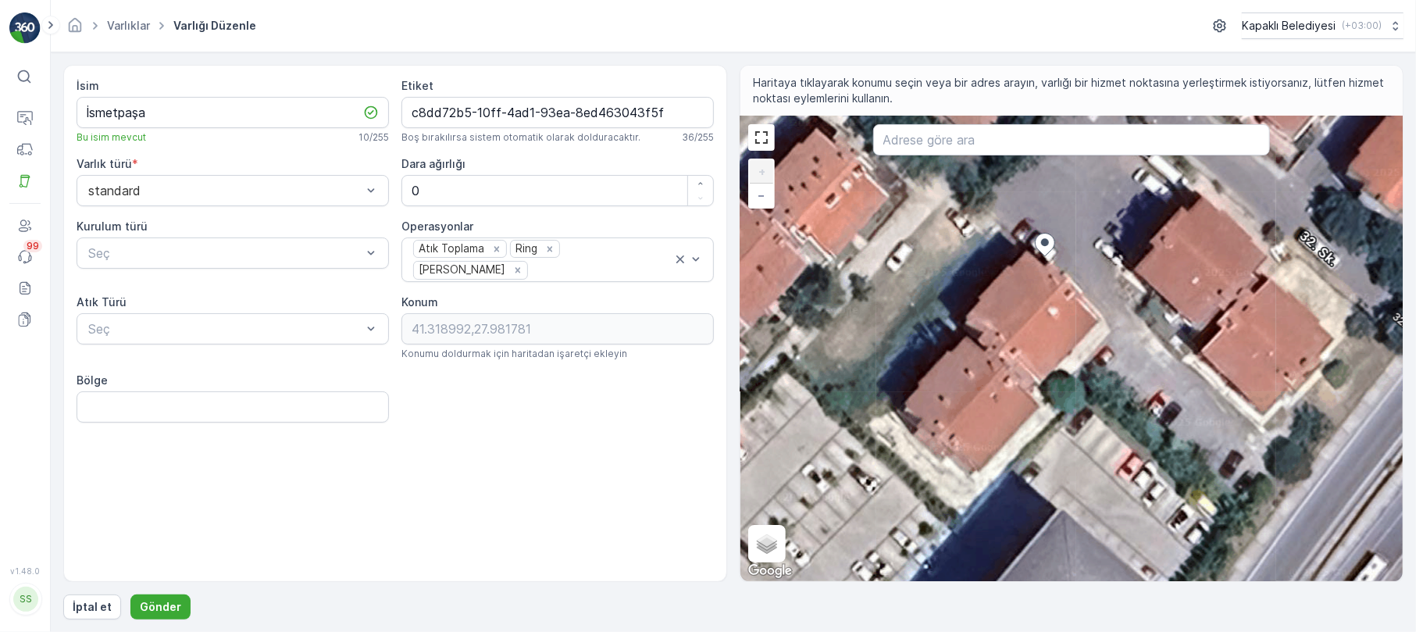
drag, startPoint x: 1129, startPoint y: 391, endPoint x: 1026, endPoint y: 423, distance: 107.7
click at [1026, 423] on div "+ − Uydu Yol haritası Arazi Karışık Leaflet Klavye kısayolları Harita Verileri …" at bounding box center [1072, 348] width 662 height 465
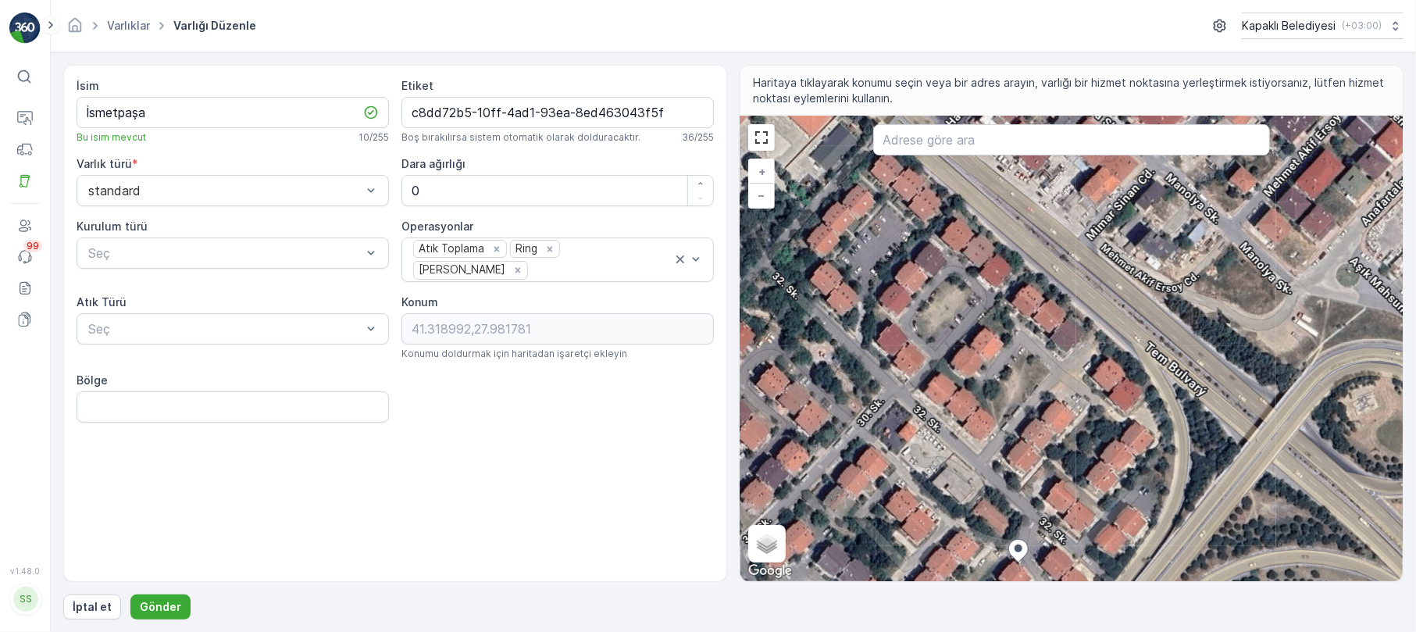
drag, startPoint x: 1187, startPoint y: 234, endPoint x: 1144, endPoint y: 431, distance: 201.5
click at [1144, 431] on div "+ − Uydu Yol haritası Arazi Karışık Leaflet Klavye kısayolları Harita Verileri …" at bounding box center [1072, 348] width 662 height 465
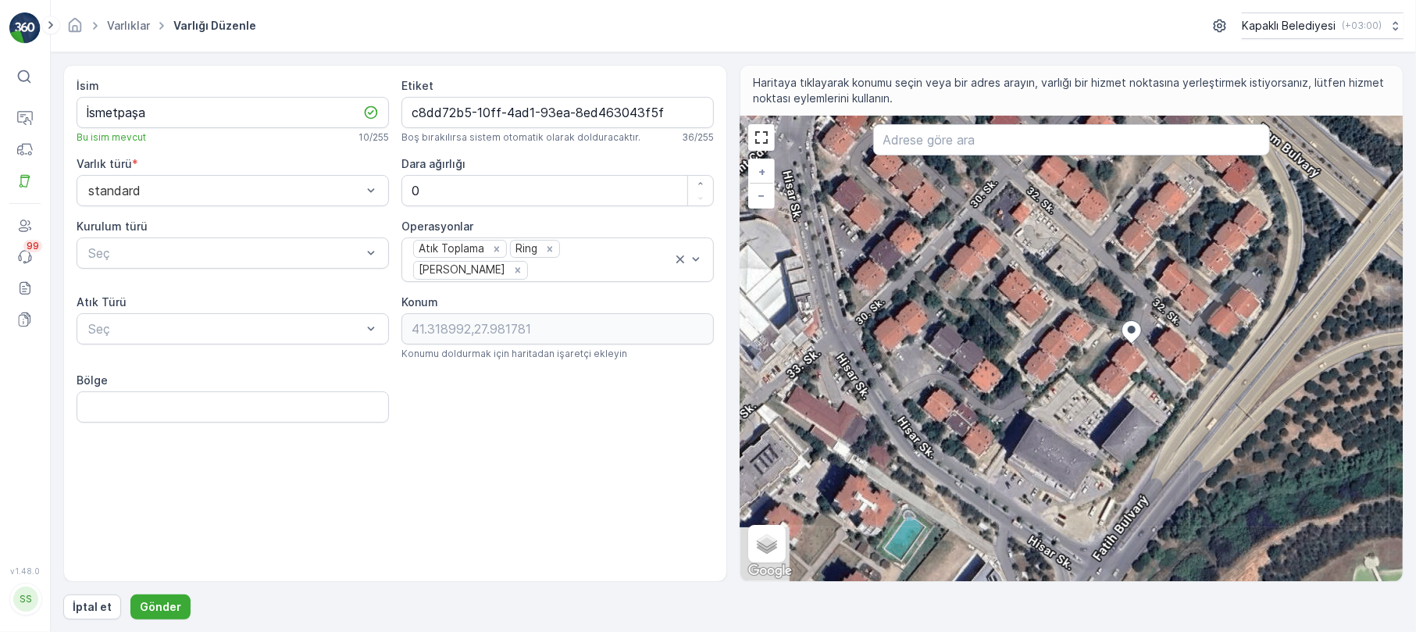
drag, startPoint x: 1064, startPoint y: 454, endPoint x: 1107, endPoint y: 395, distance: 73.3
click at [1107, 395] on div "+ − Uydu Yol haritası Arazi Karışık Leaflet Klavye kısayolları Harita Verileri …" at bounding box center [1072, 348] width 662 height 465
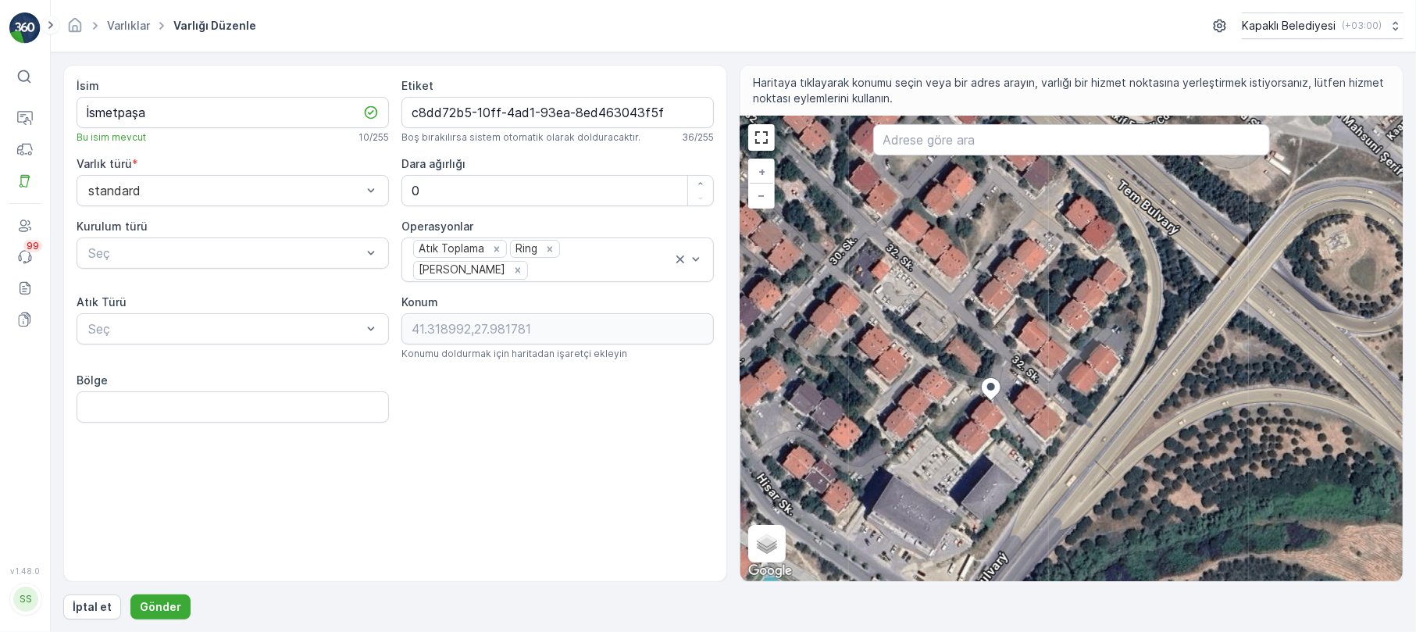
drag, startPoint x: 1162, startPoint y: 380, endPoint x: 1004, endPoint y: 441, distance: 170.2
click at [1004, 441] on div "+ − Uydu Yol haritası Arazi Karışık Leaflet Klavye kısayolları Harita Verileri …" at bounding box center [1072, 348] width 662 height 465
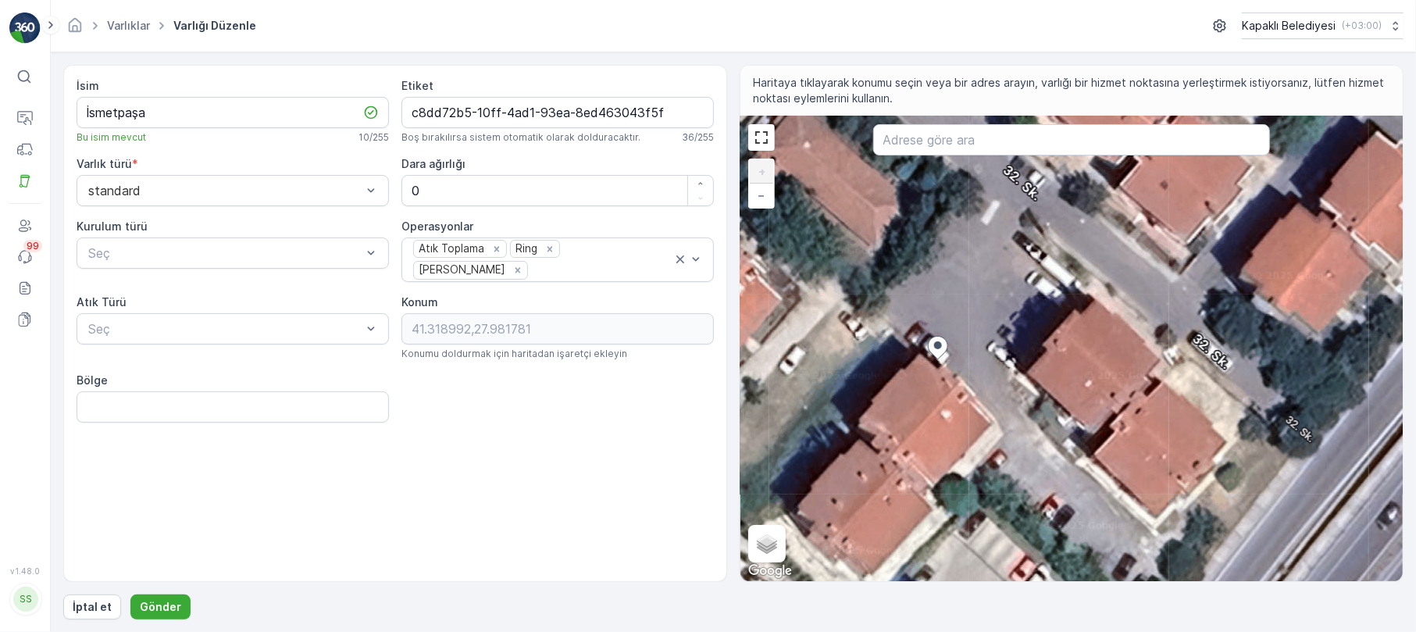
drag, startPoint x: 926, startPoint y: 433, endPoint x: 966, endPoint y: 385, distance: 62.1
click at [966, 385] on div "+ − Uydu Yol haritası Arazi Karışık Leaflet Klavye kısayolları Harita Verileri …" at bounding box center [1072, 348] width 662 height 465
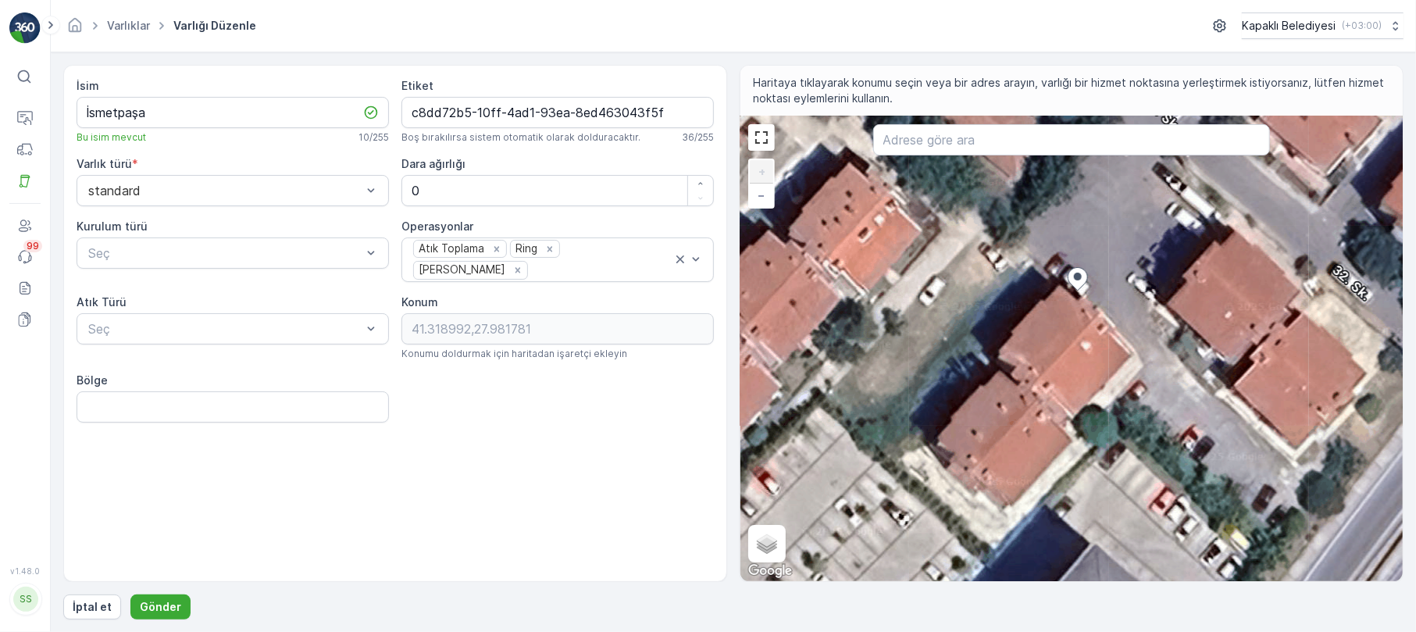
drag, startPoint x: 901, startPoint y: 437, endPoint x: 1039, endPoint y: 369, distance: 154.4
click at [1039, 369] on div "+ − Uydu Yol haritası Arazi Karışık Leaflet Klavye kısayolları Harita Verileri …" at bounding box center [1072, 348] width 662 height 465
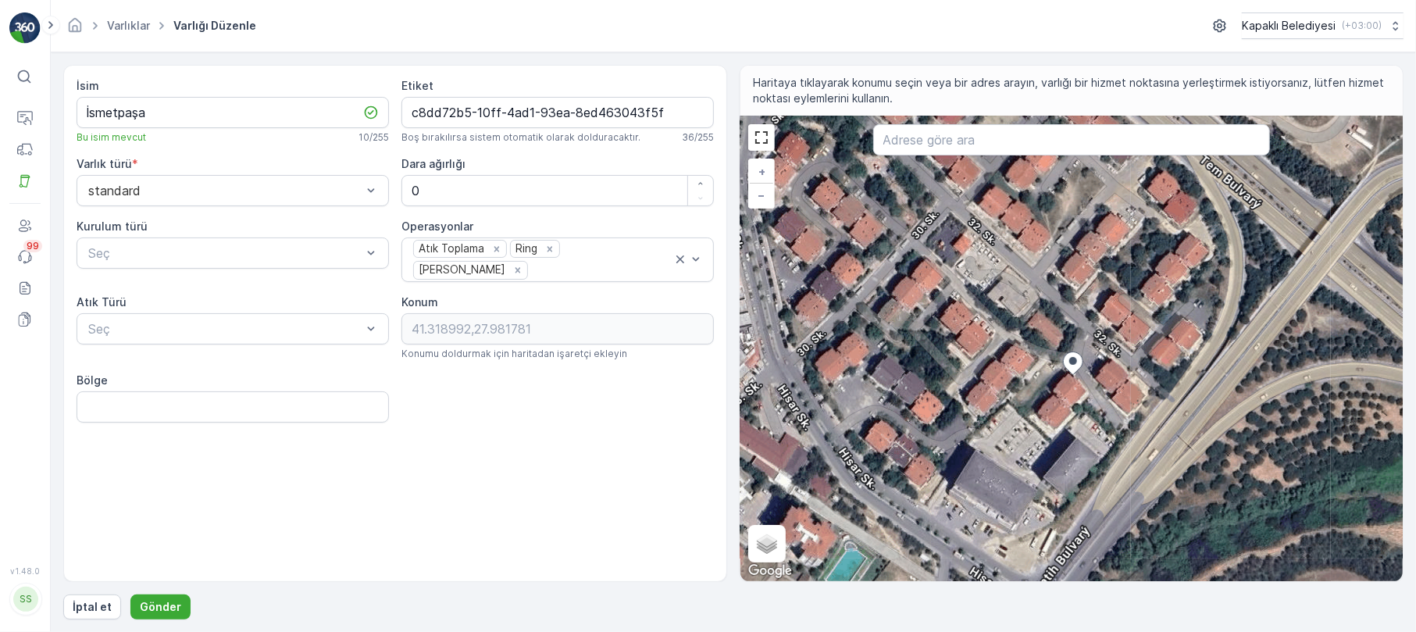
drag, startPoint x: 897, startPoint y: 439, endPoint x: 957, endPoint y: 439, distance: 60.2
click at [957, 439] on div "+ − Uydu Yol haritası Arazi Karışık Leaflet Klavye kısayolları Harita Verileri …" at bounding box center [1072, 348] width 662 height 465
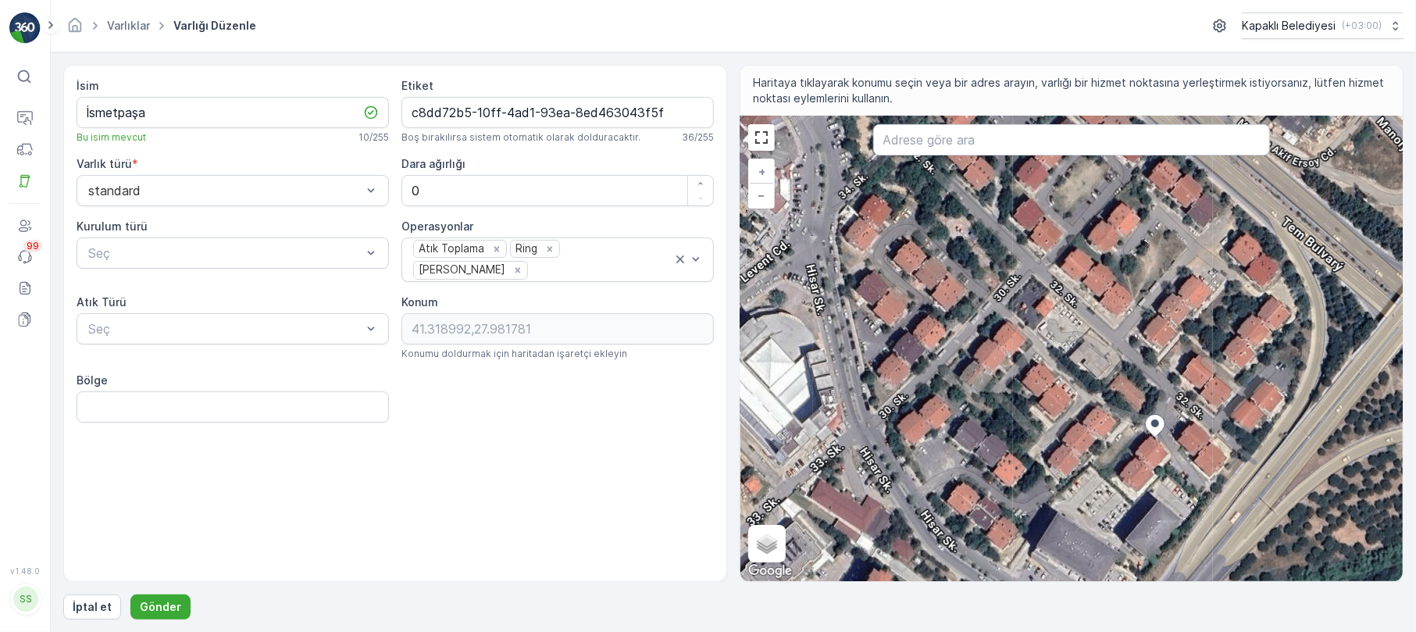
drag, startPoint x: 966, startPoint y: 411, endPoint x: 1044, endPoint y: 478, distance: 103.6
click at [1044, 478] on div "+ − Uydu Yol haritası Arazi Karışık Leaflet Klavye kısayolları Harita Verileri …" at bounding box center [1072, 348] width 662 height 465
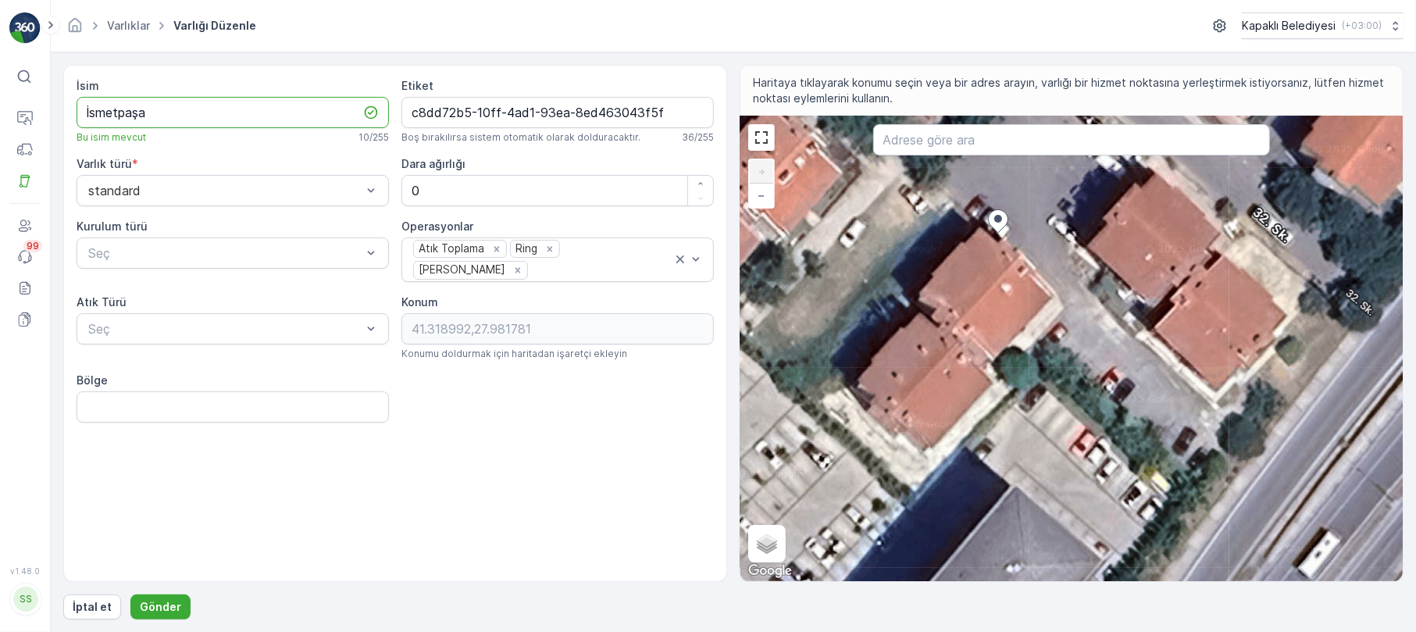
click at [166, 108] on input "İsmetpaşa" at bounding box center [233, 112] width 312 height 31
type input "İsmetpaşa Fatih bulvarı yanı"
click at [112, 416] on input "Bölge" at bounding box center [233, 406] width 312 height 31
type input "İsmetpaşa"
click at [164, 608] on p "Gönder" at bounding box center [160, 607] width 41 height 16
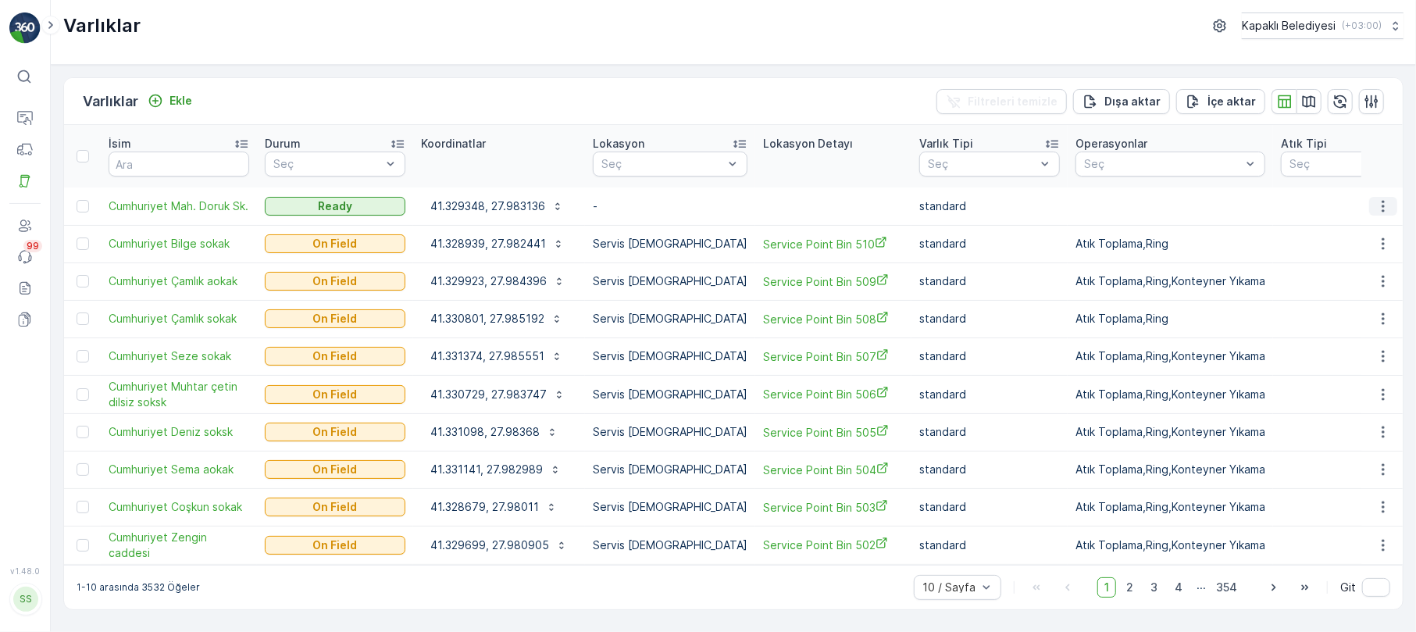
click at [1387, 198] on icon "button" at bounding box center [1384, 206] width 16 height 16
click at [1348, 229] on span "Varlığı Düzenle" at bounding box center [1326, 237] width 77 height 16
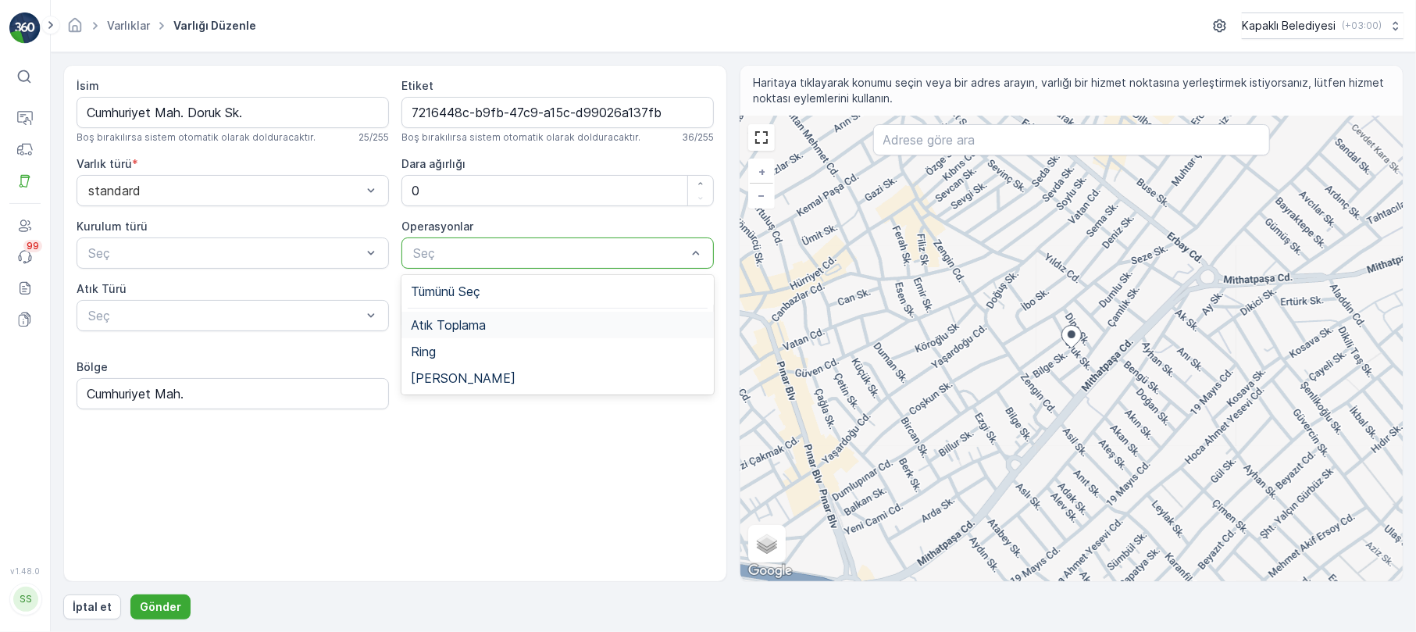
click at [470, 322] on span "Atık Toplama" at bounding box center [448, 325] width 75 height 14
click at [441, 357] on div "Ring" at bounding box center [558, 352] width 294 height 14
click at [438, 375] on span "[PERSON_NAME]" at bounding box center [463, 378] width 105 height 14
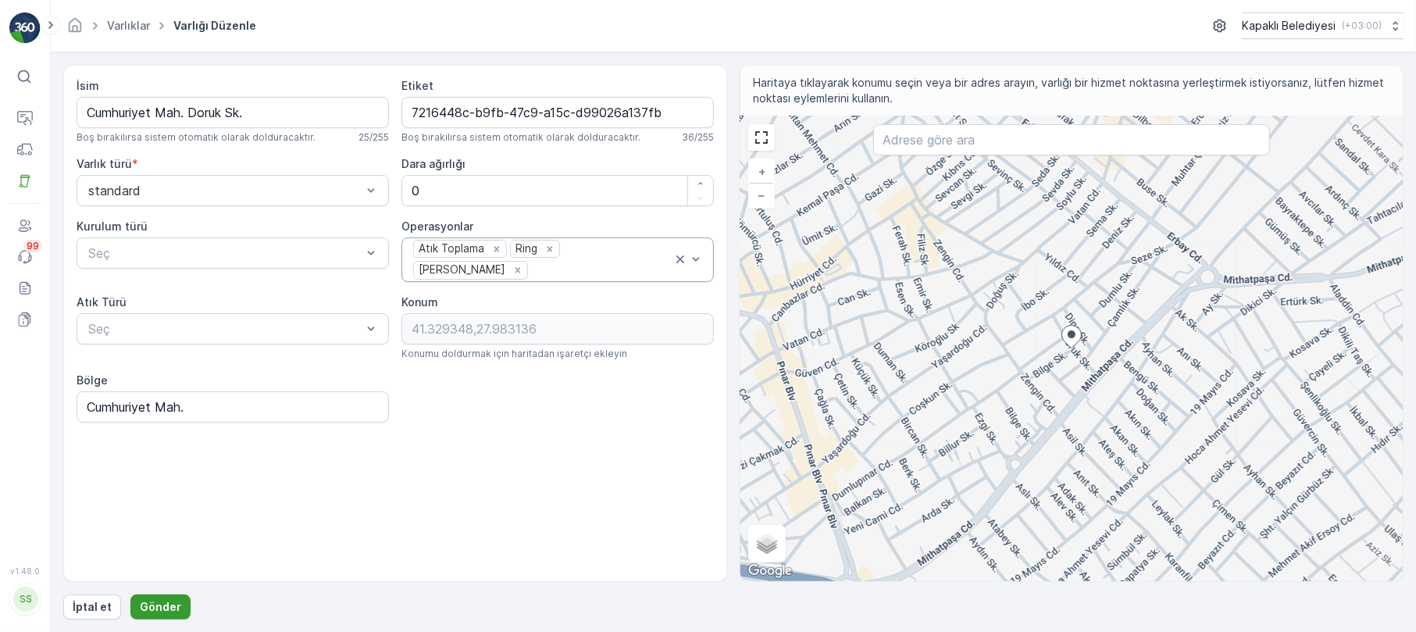
click at [152, 606] on p "Gönder" at bounding box center [160, 607] width 41 height 16
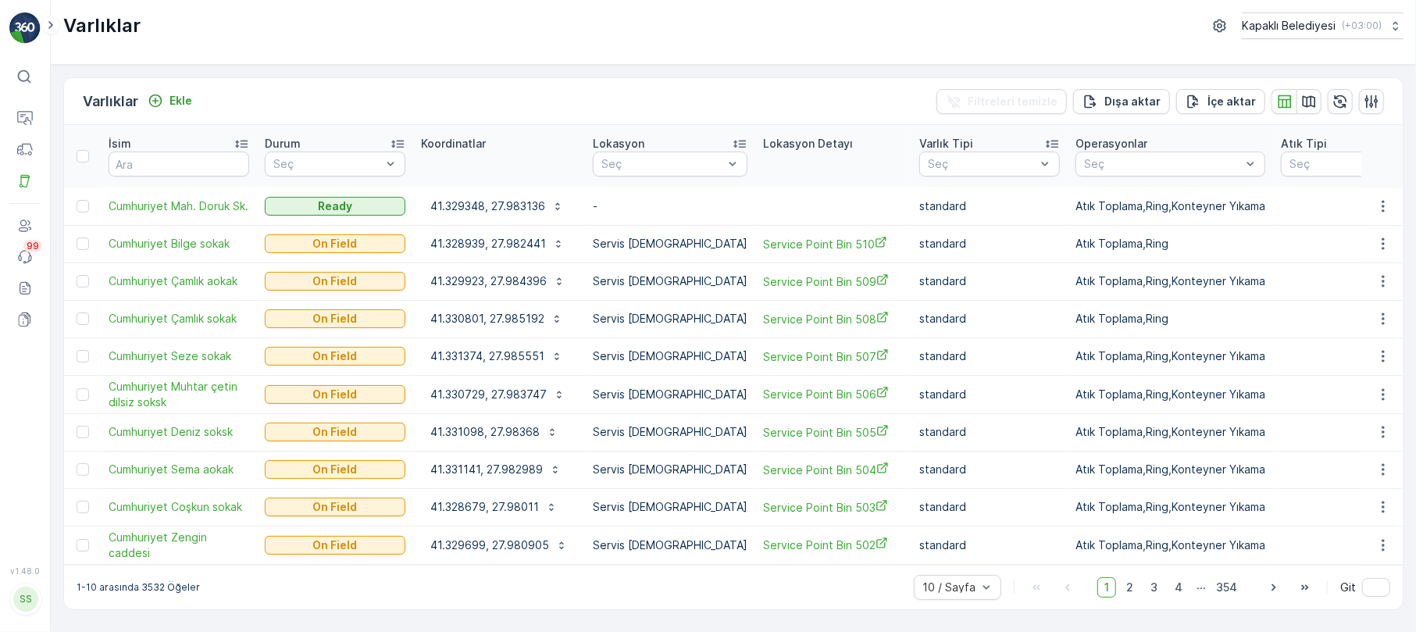
click at [22, 609] on div "SS" at bounding box center [25, 599] width 25 height 25
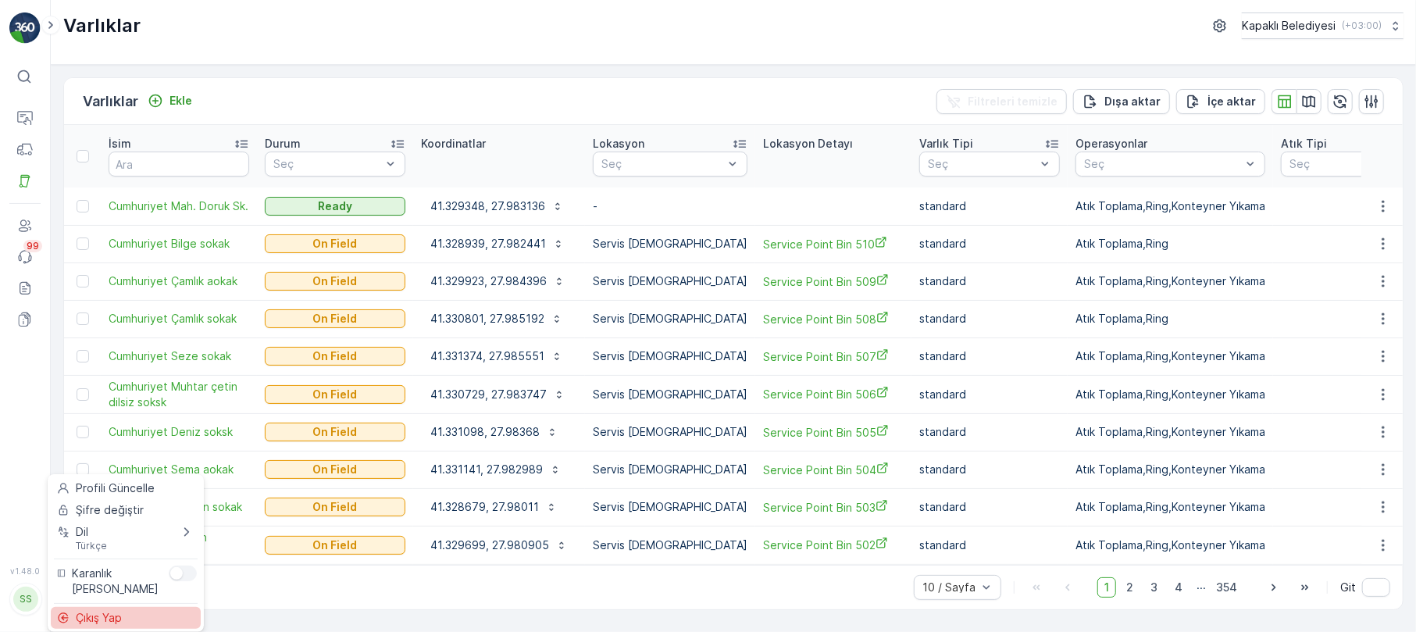
click at [91, 614] on span "Çıkış Yap" at bounding box center [99, 618] width 46 height 16
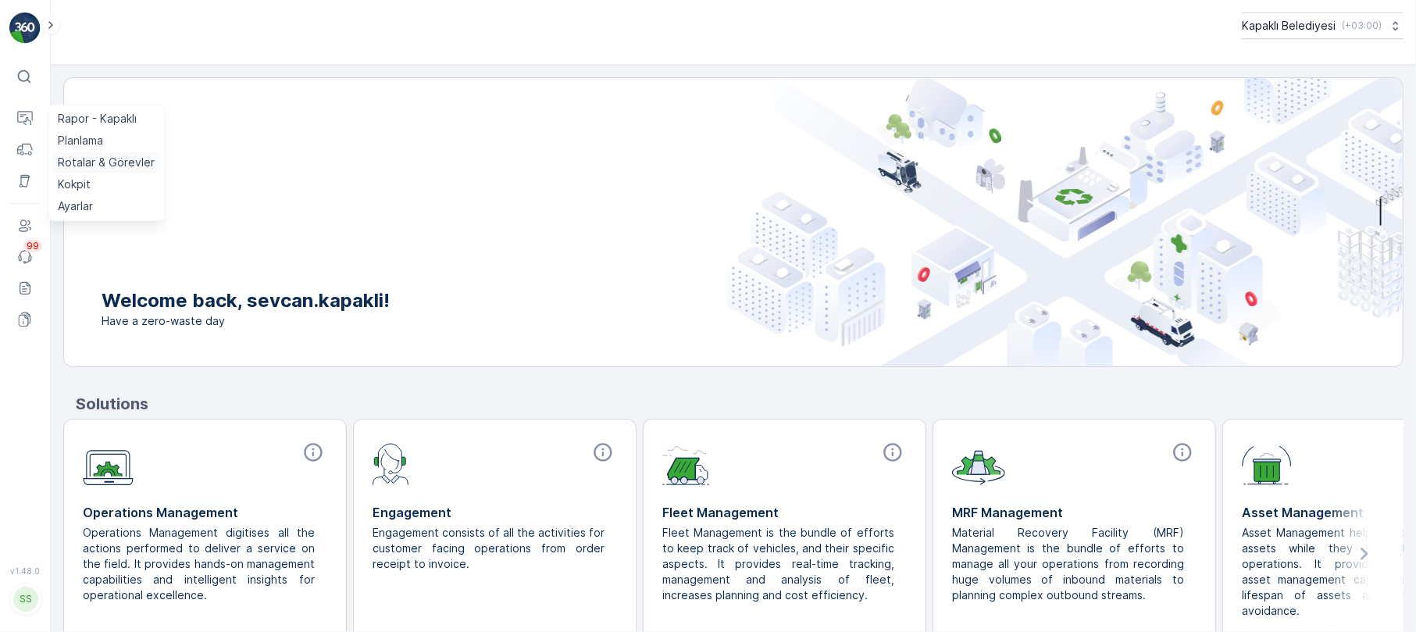
click at [110, 159] on p "Rotalar & Görevler" at bounding box center [106, 163] width 97 height 16
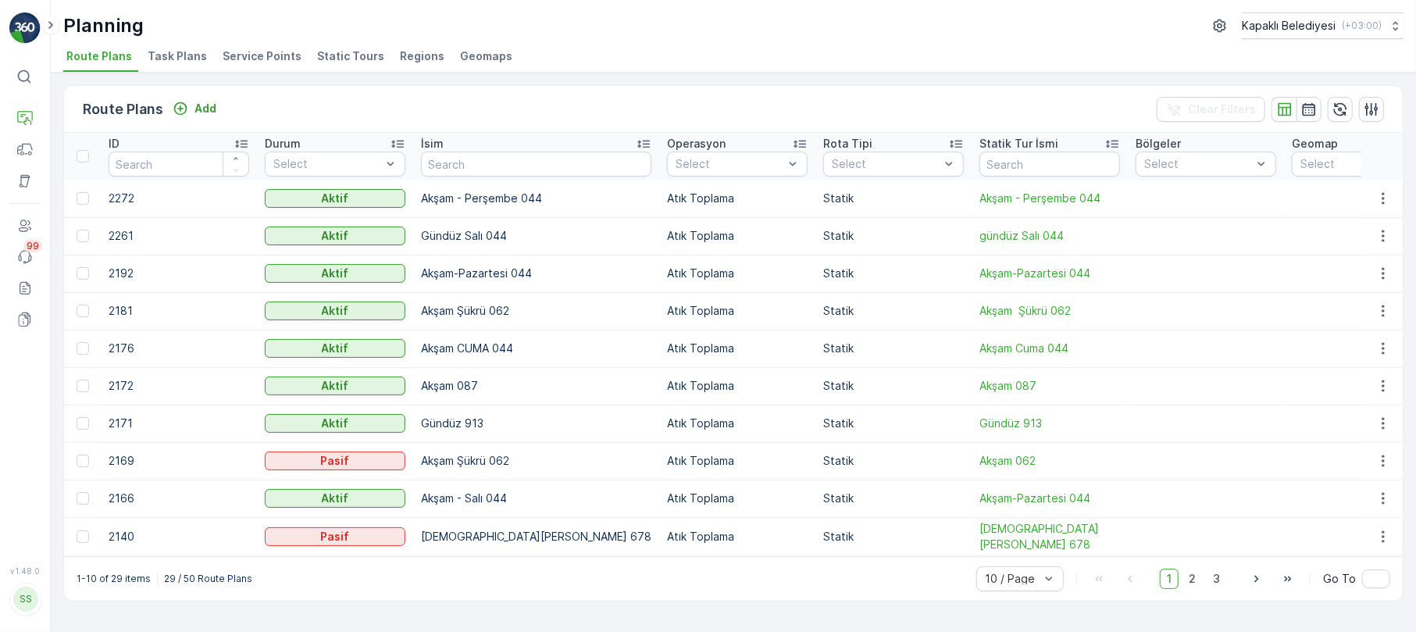
click at [29, 600] on div "SS" at bounding box center [25, 599] width 25 height 25
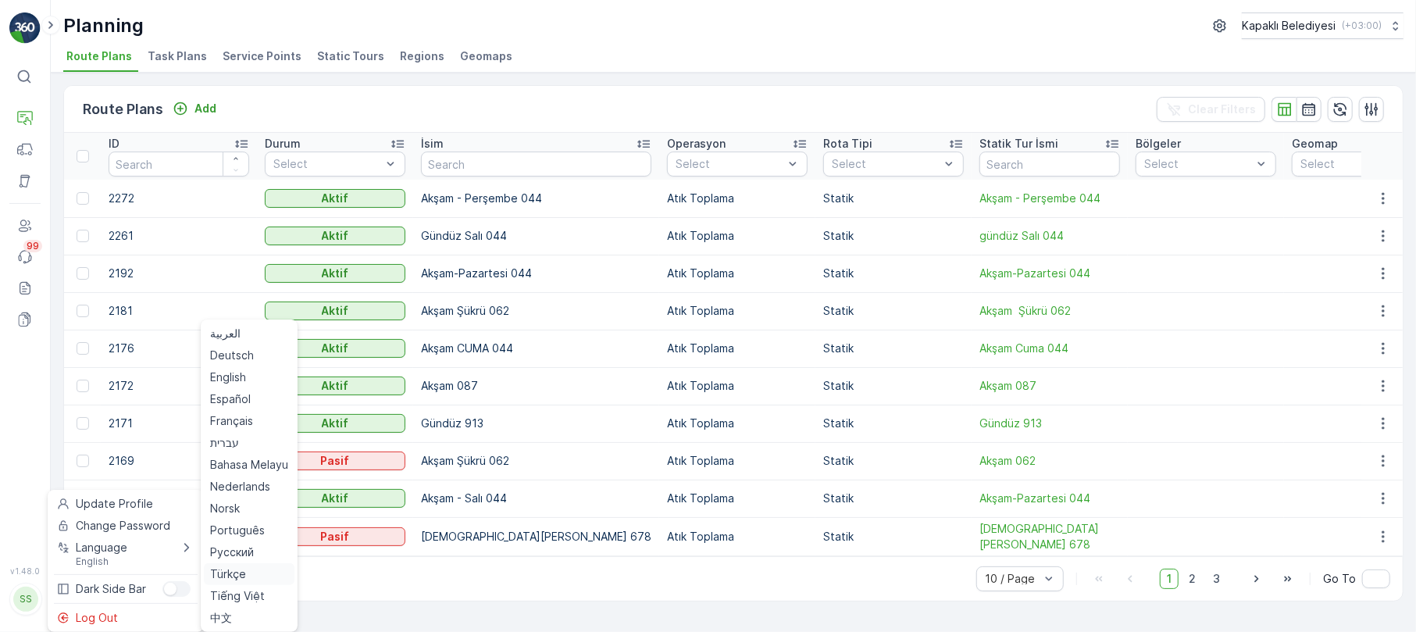
click at [227, 569] on span "Türkçe" at bounding box center [228, 574] width 36 height 16
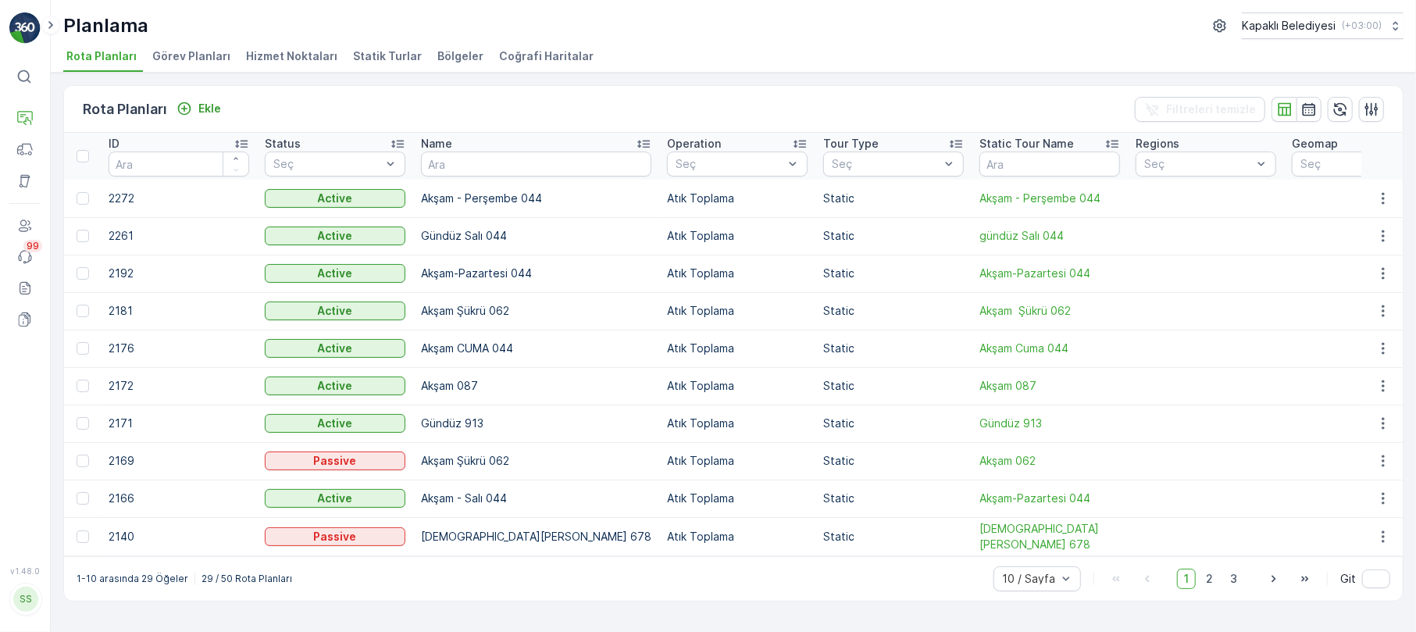
click at [554, 60] on span "Coğrafi Haritalar" at bounding box center [546, 56] width 95 height 16
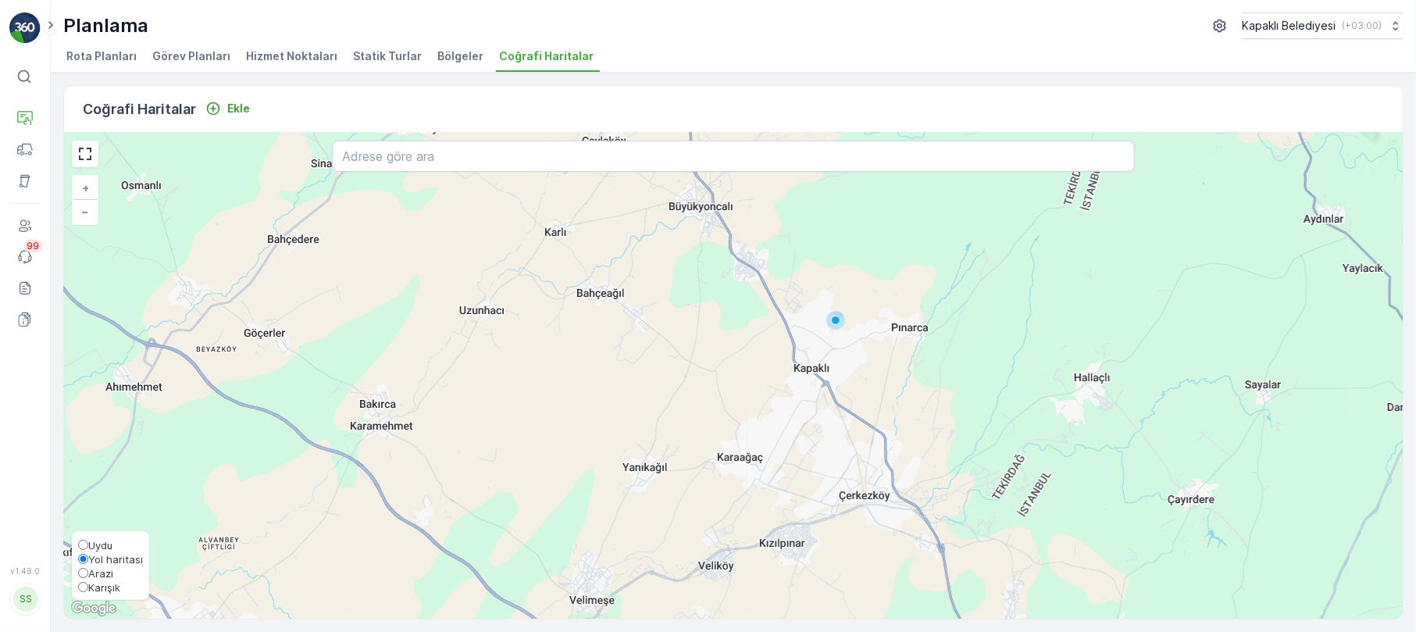
click at [81, 589] on input "Karışık" at bounding box center [83, 587] width 10 height 10
radio input "true"
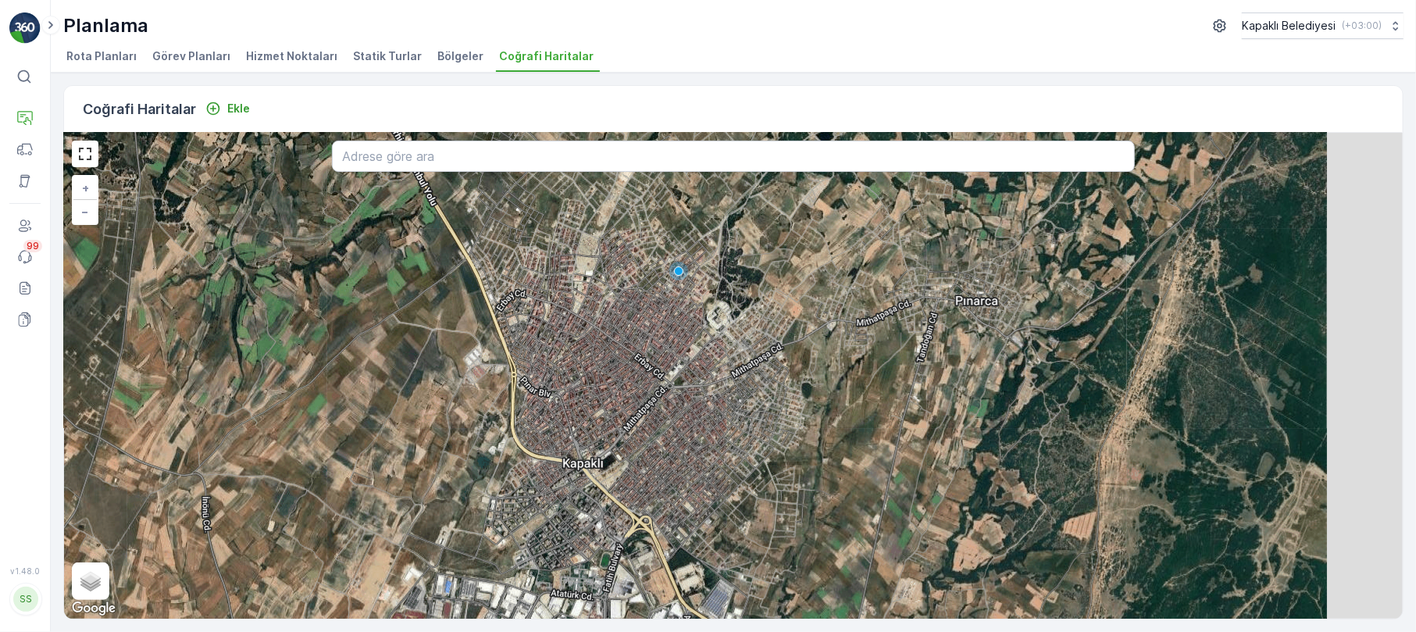
drag, startPoint x: 860, startPoint y: 486, endPoint x: 641, endPoint y: 414, distance: 231.0
click at [641, 414] on div "+ − Uydu Yol haritası Arazi Karışık Leaflet Klavye kısayolları Harita Verileri …" at bounding box center [733, 376] width 1339 height 486
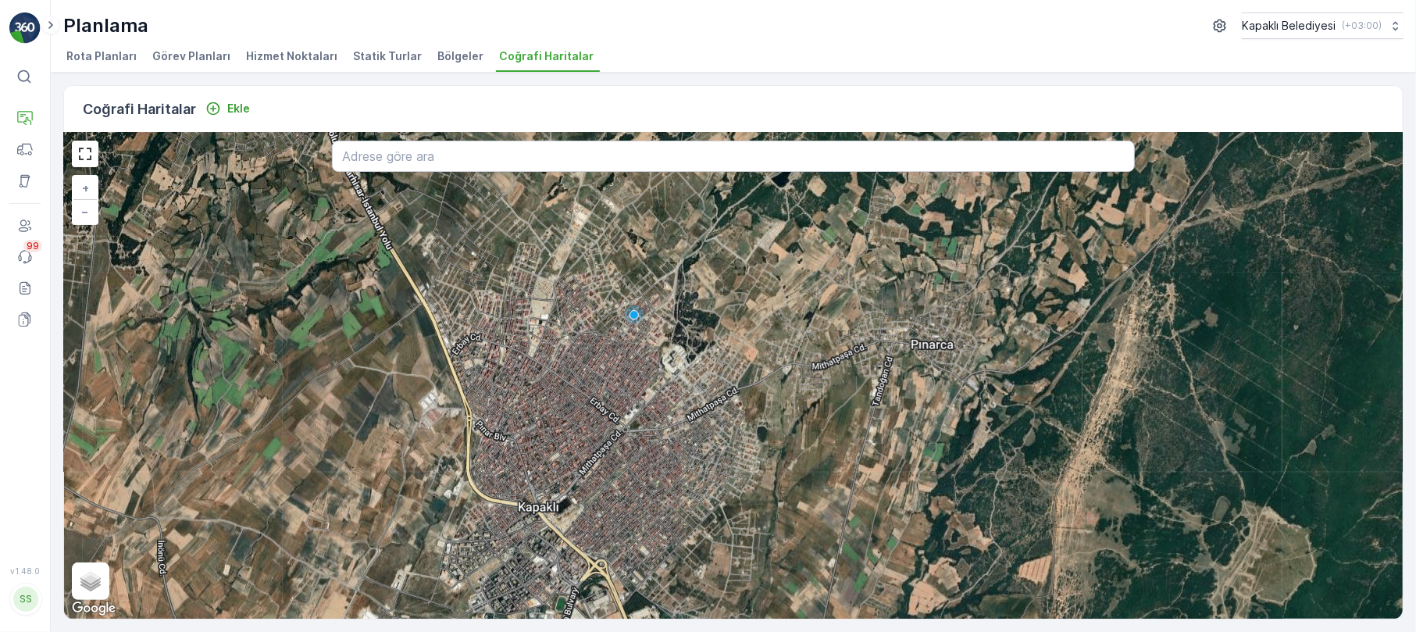
click at [206, 53] on span "Görev Planları" at bounding box center [191, 56] width 78 height 16
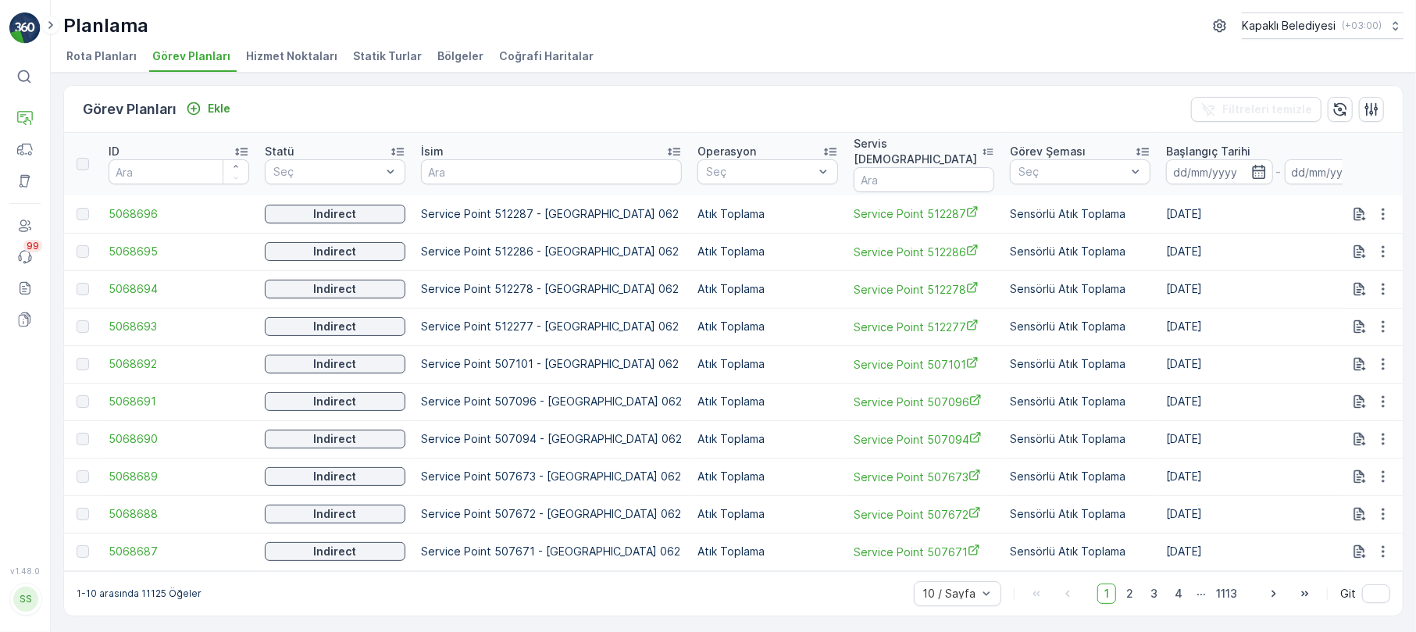
click at [282, 51] on span "Hizmet Noktaları" at bounding box center [291, 56] width 91 height 16
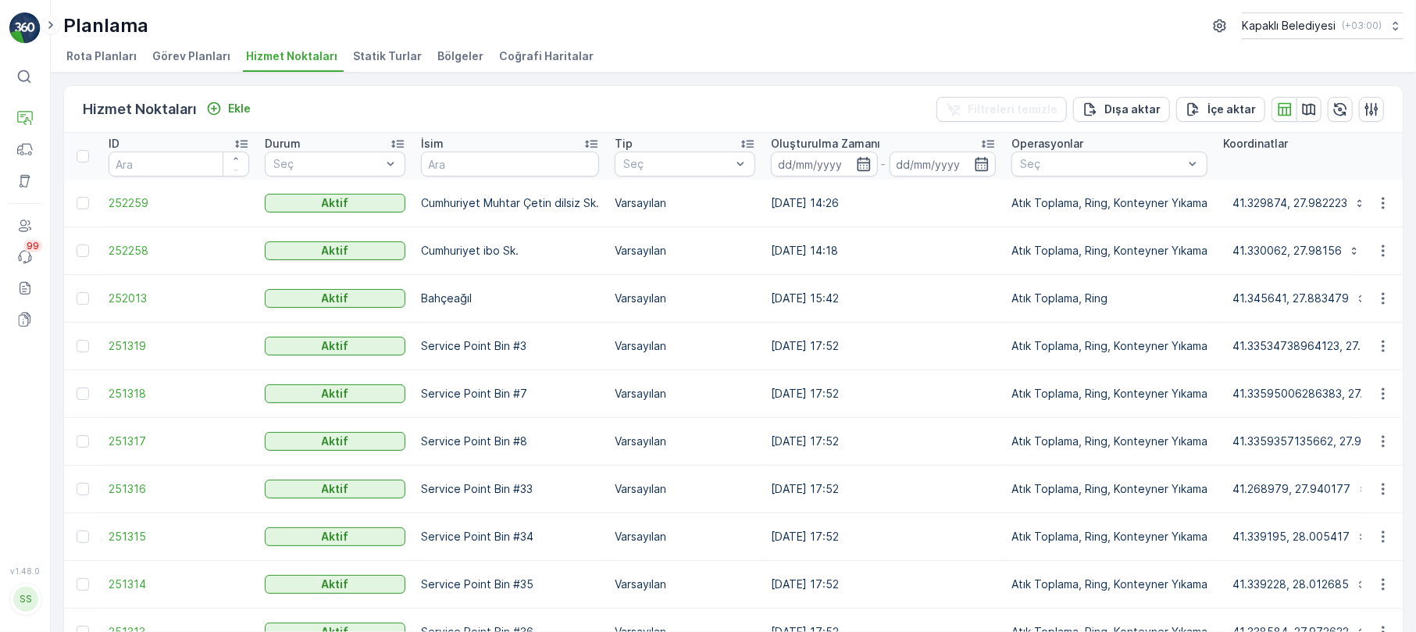
click at [439, 55] on span "Bölgeler" at bounding box center [460, 56] width 46 height 16
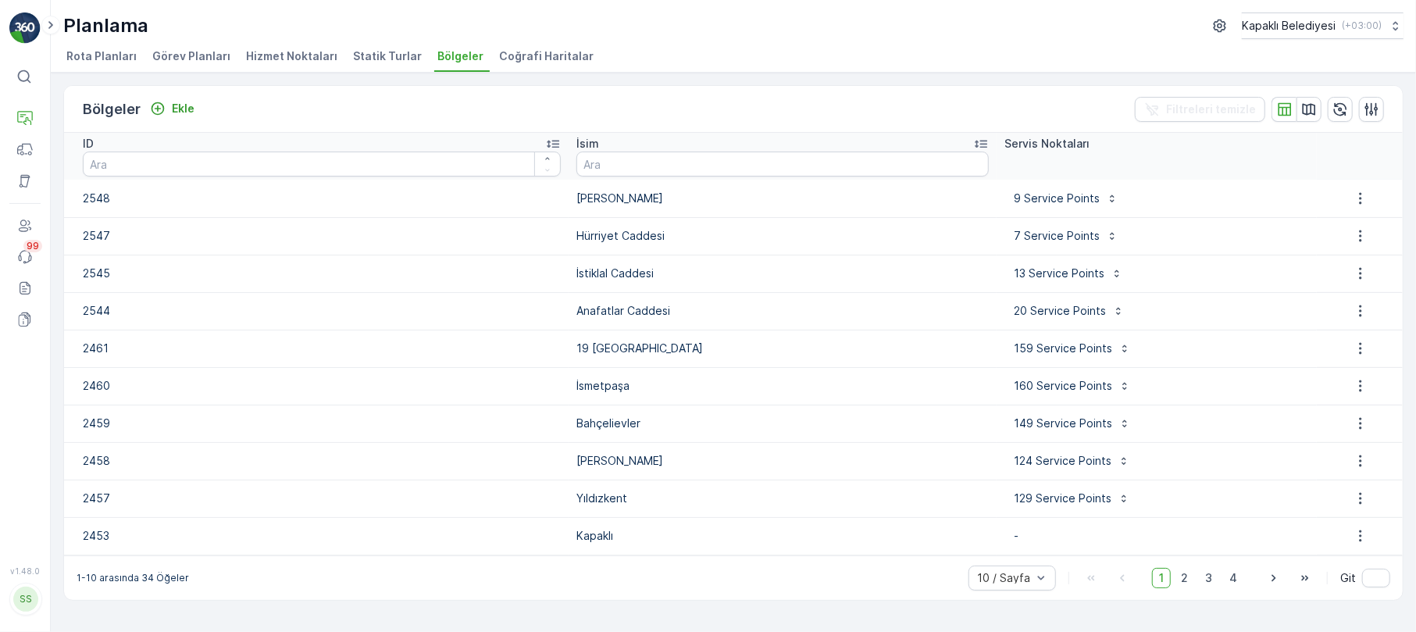
click at [285, 51] on span "Hizmet Noktaları" at bounding box center [291, 56] width 91 height 16
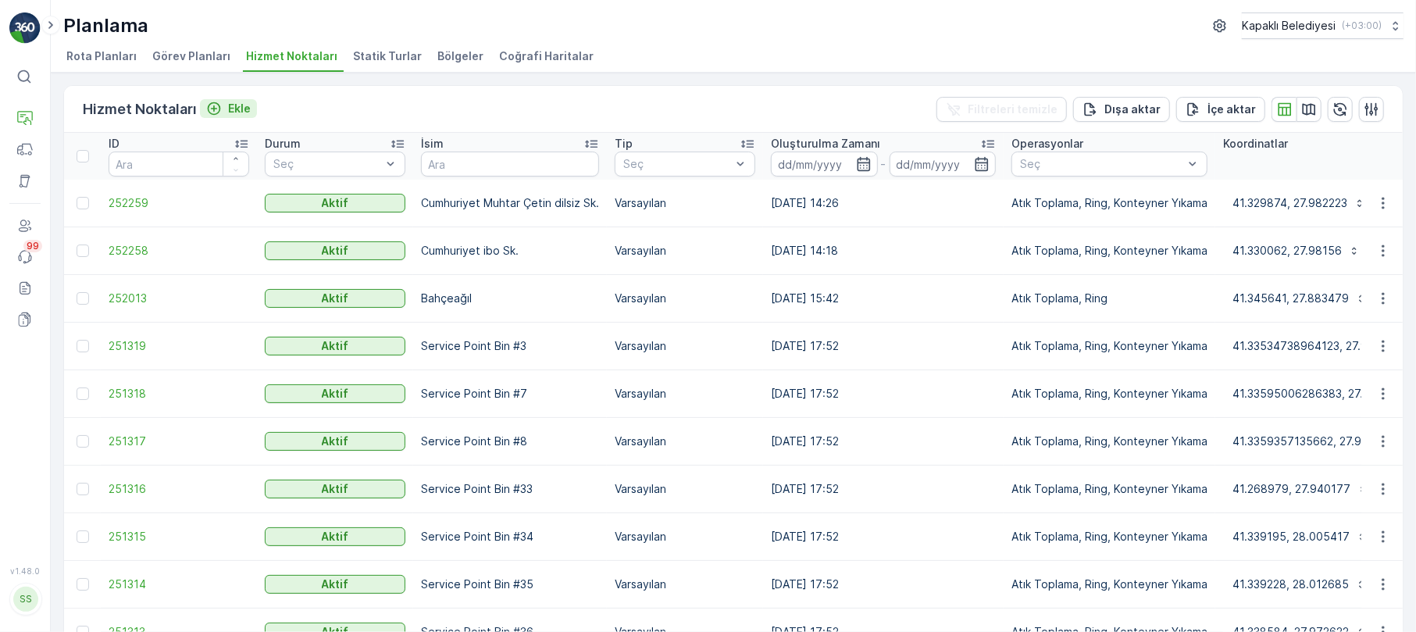
click at [216, 105] on icon "Ekle" at bounding box center [214, 109] width 16 height 16
click at [1301, 103] on icon "button" at bounding box center [1309, 110] width 16 height 16
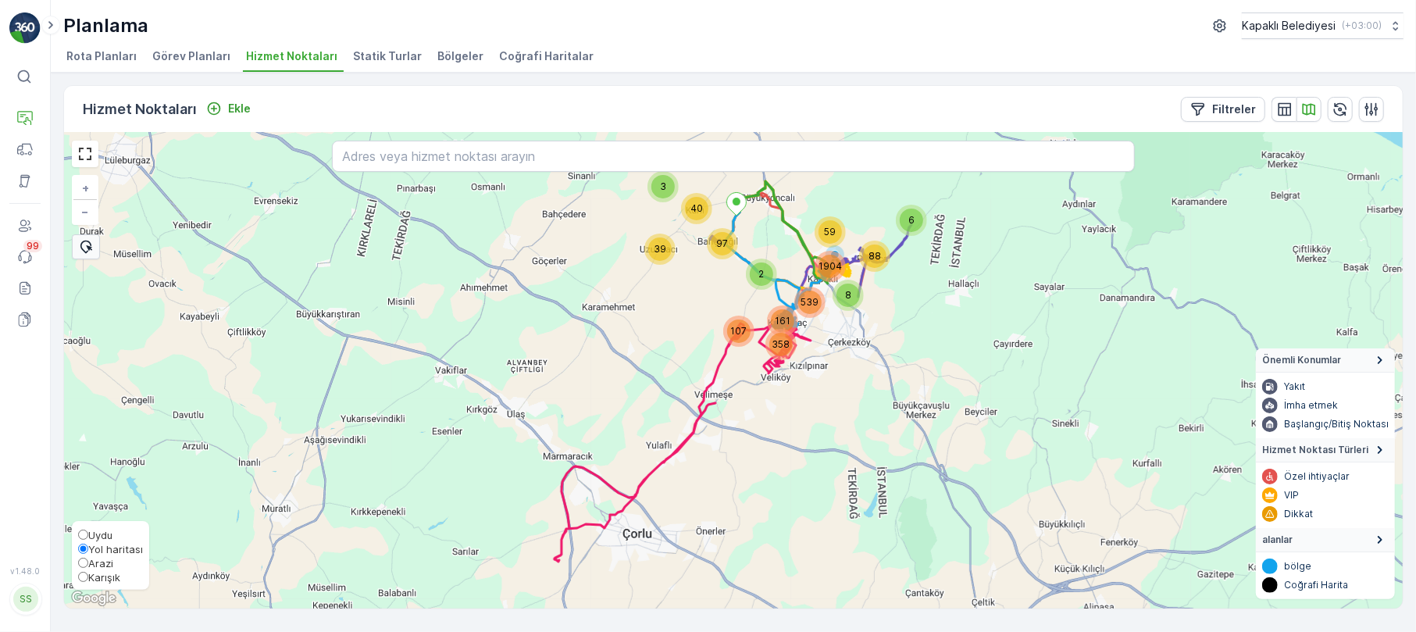
click at [82, 578] on input "Karışık" at bounding box center [83, 577] width 10 height 10
radio input "true"
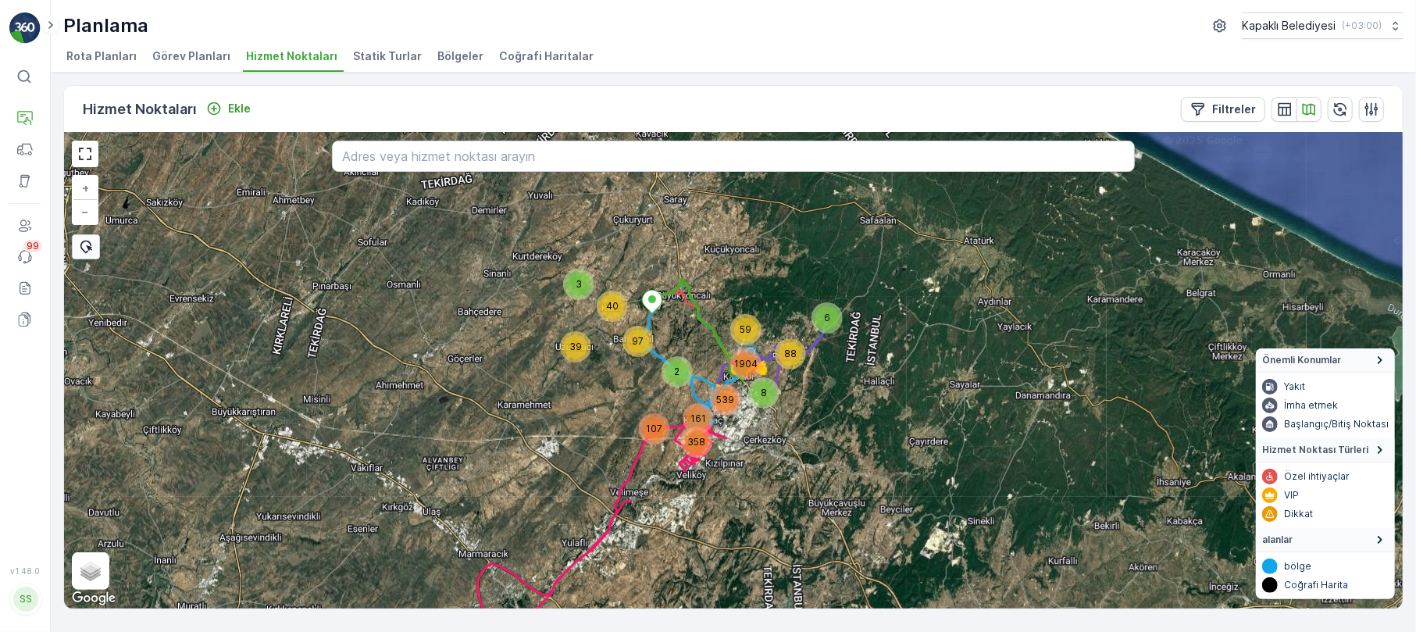
drag, startPoint x: 761, startPoint y: 353, endPoint x: 669, endPoint y: 453, distance: 135.5
click at [673, 452] on div "40 3 6 2 39 97 161 358 107 8 88 59 539 1904 + − Uydu Yol haritası Arazi Karışık…" at bounding box center [733, 371] width 1339 height 476
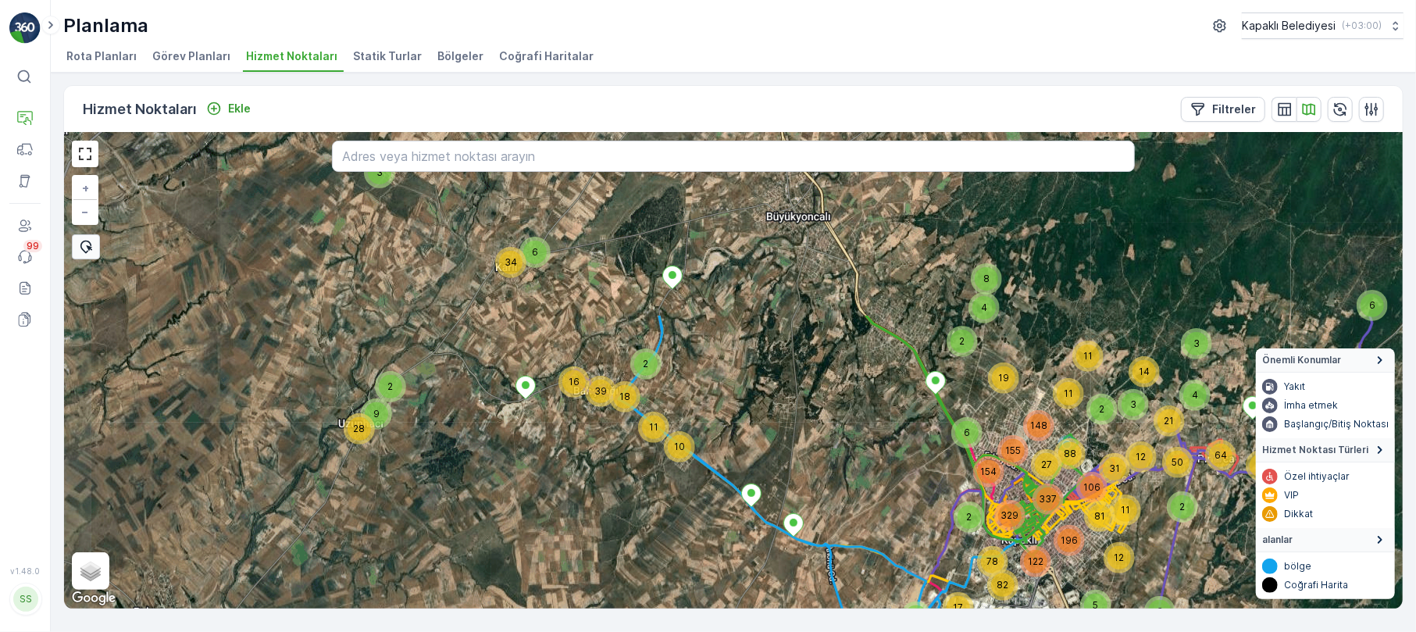
drag, startPoint x: 580, startPoint y: 282, endPoint x: 726, endPoint y: 510, distance: 270.9
click at [726, 510] on div "6 34 3 6 28 9 2 10 2 16 18 11 39 12 43 106 13 11 44 76 27 27 4 19 18 52 66 2 2 …" at bounding box center [733, 371] width 1339 height 476
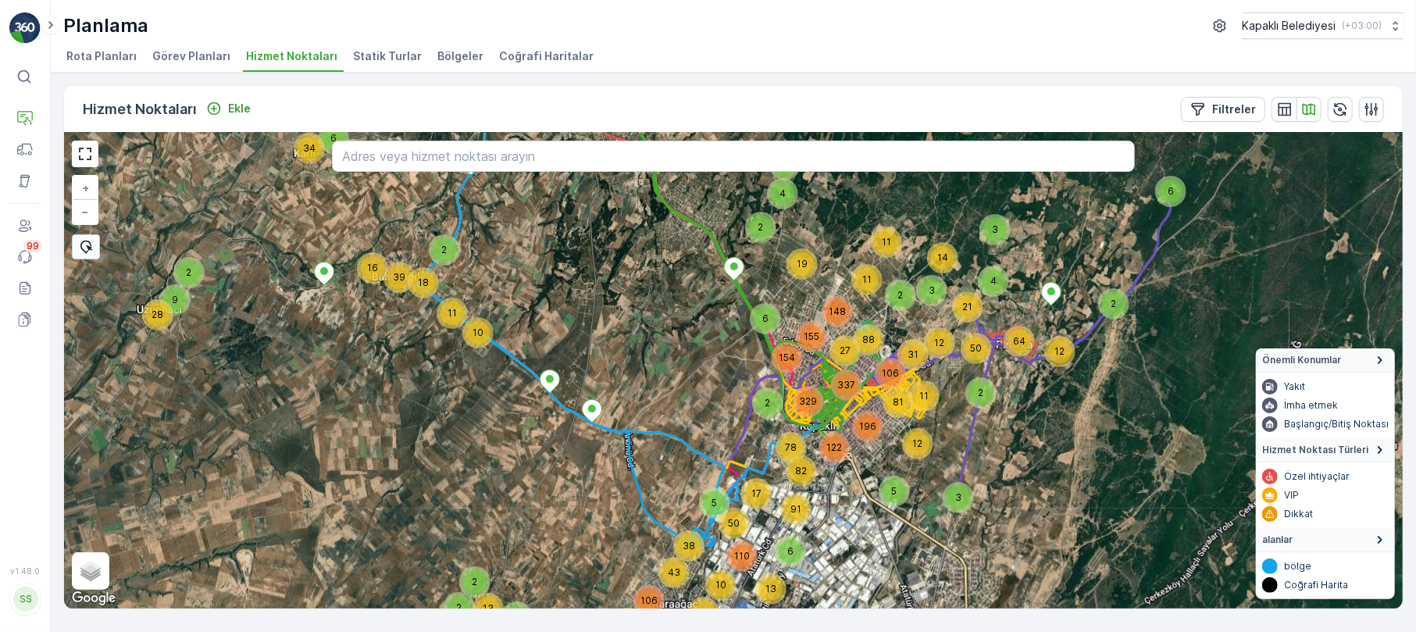
drag, startPoint x: 713, startPoint y: 466, endPoint x: 503, endPoint y: 367, distance: 232.4
click at [503, 367] on div "6 34 3 6 28 9 2 10 2 16 18 11 39 12 43 106 13 11 44 76 27 27 4 19 18 52 66 2 2 …" at bounding box center [733, 371] width 1339 height 476
